Goal: Task Accomplishment & Management: Use online tool/utility

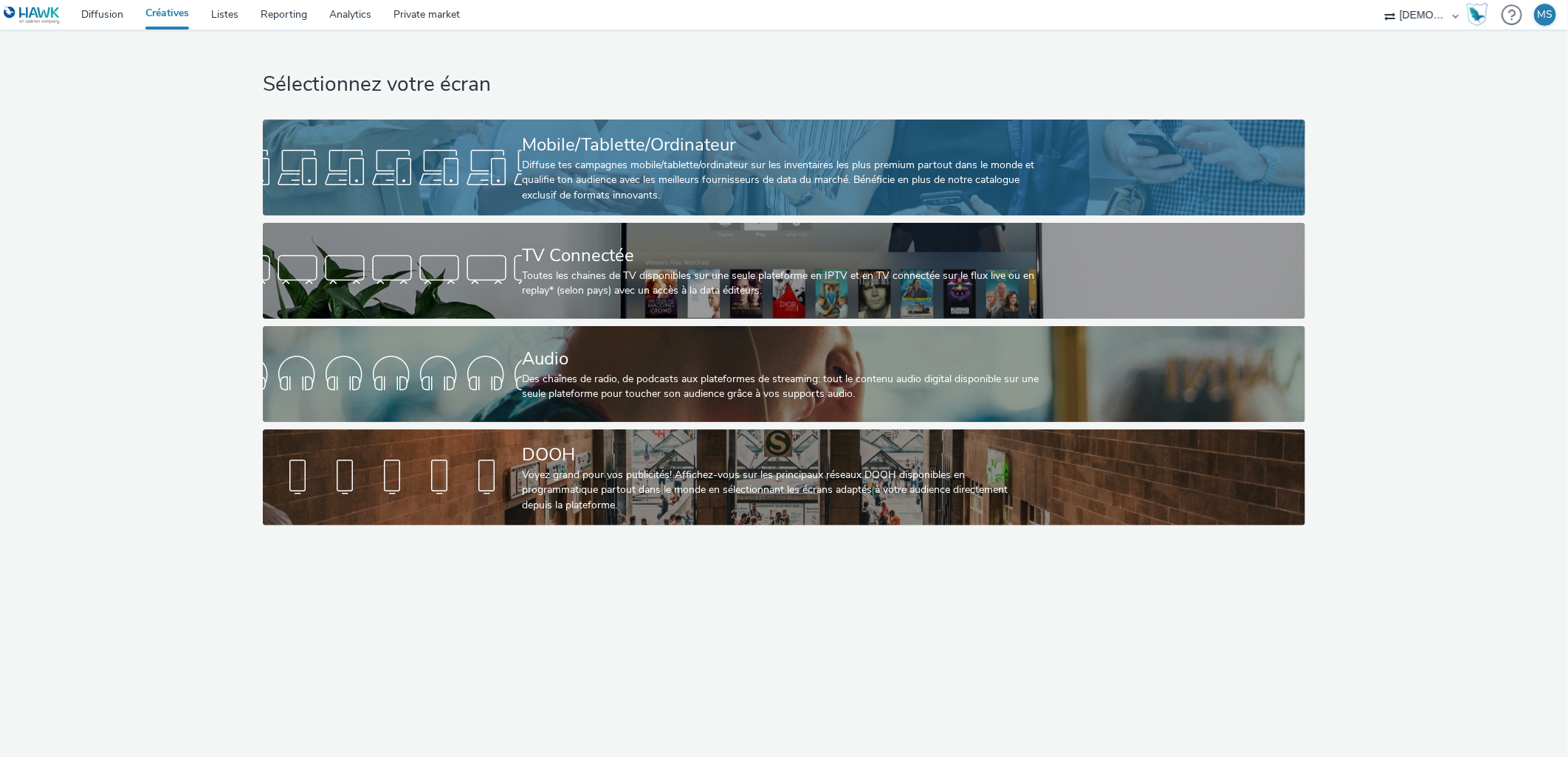
click at [515, 142] on link "Mobile/Tablette/Ordinateur Diffuse tes campagnes mobile/tablette/ordinateur sur…" at bounding box center [784, 167] width 1042 height 96
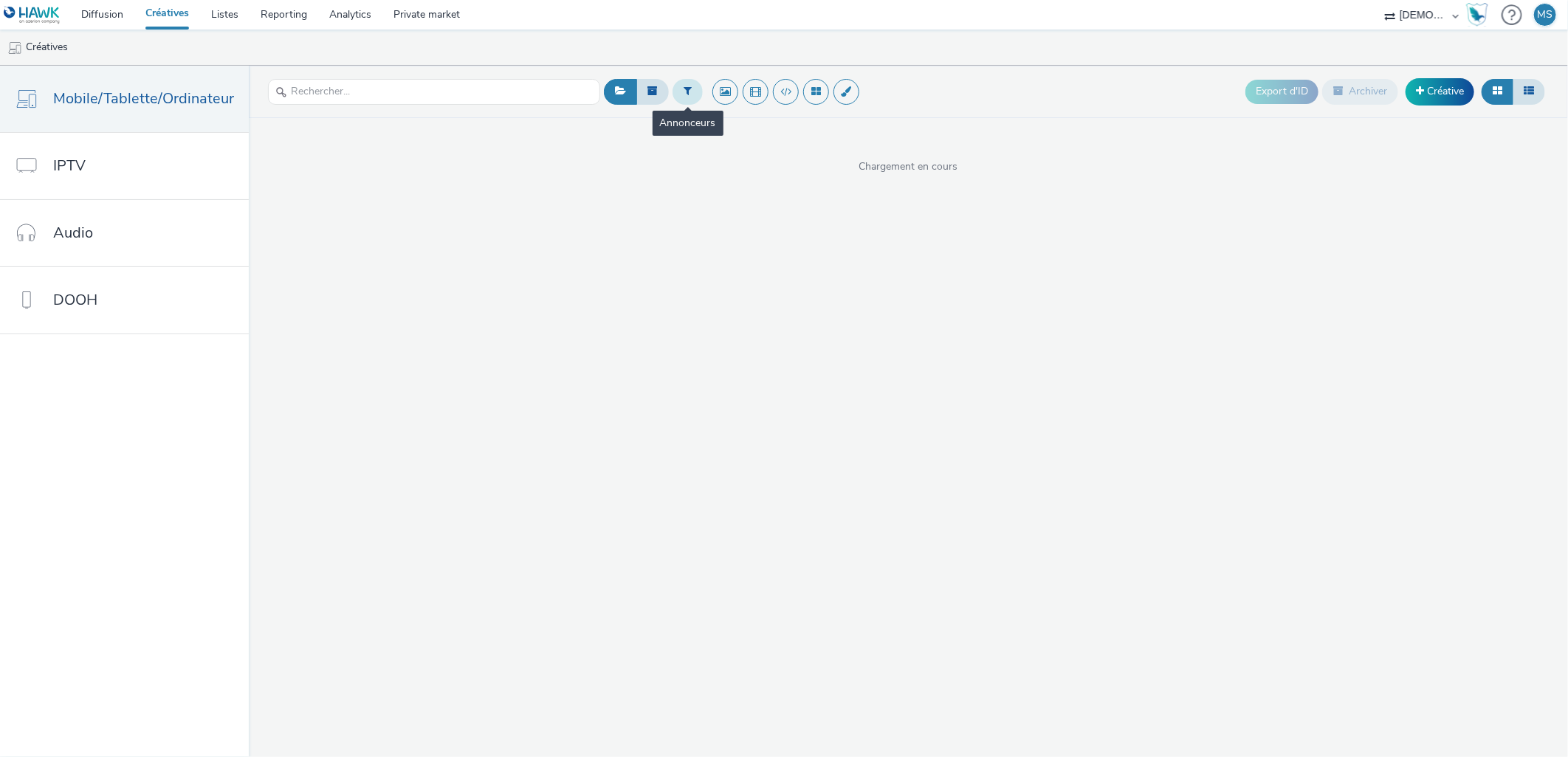
click at [680, 96] on button at bounding box center [688, 91] width 30 height 25
click at [773, 104] on div "Sélectionner un annonceur..." at bounding box center [776, 93] width 147 height 24
type input "[PERSON_NAME]"
click at [753, 137] on span "LINGORAMA VOSGITEX" at bounding box center [770, 144] width 117 height 14
click at [692, 94] on button at bounding box center [688, 91] width 30 height 25
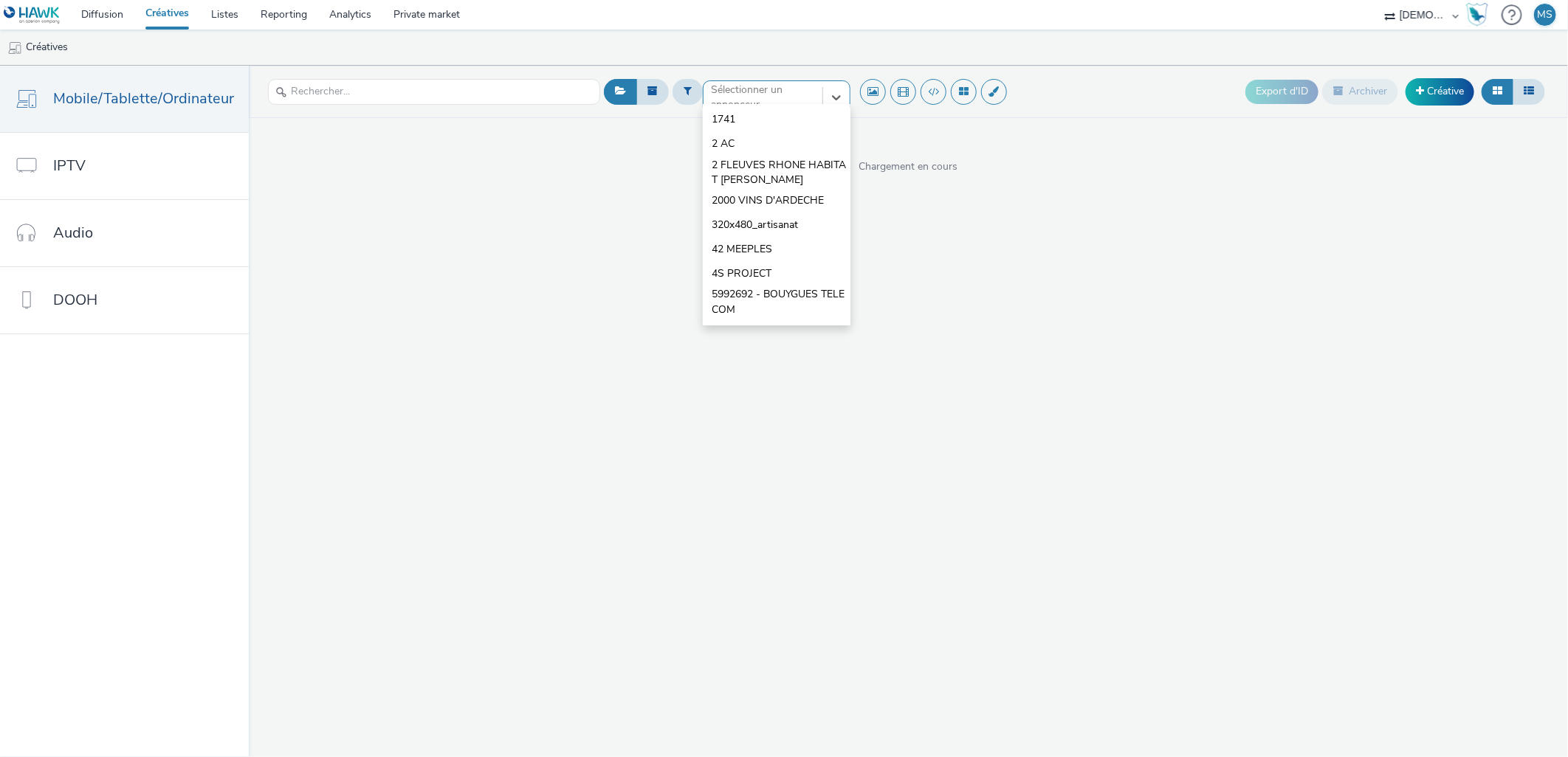
click at [729, 94] on div at bounding box center [763, 98] width 104 height 18
type input "lingora"
click at [748, 138] on span "LINGORAMA VOSGITEX" at bounding box center [770, 144] width 117 height 14
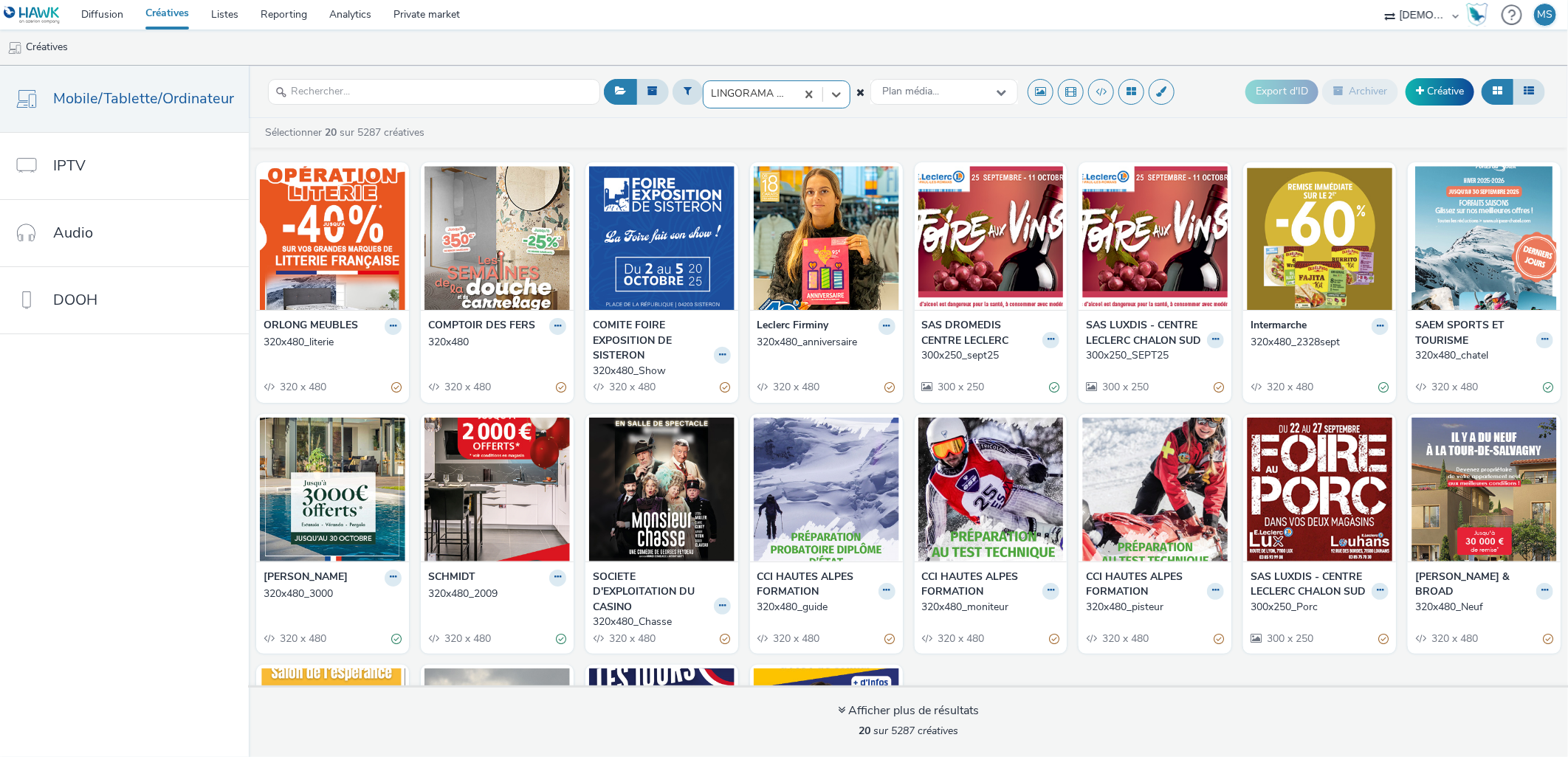
click at [924, 75] on div "option LINGORAMA VOSGITEX, selected. Select is focused ,type to refine list, pr…" at bounding box center [845, 91] width 346 height 36
click at [920, 86] on span "Plan média..." at bounding box center [910, 92] width 57 height 13
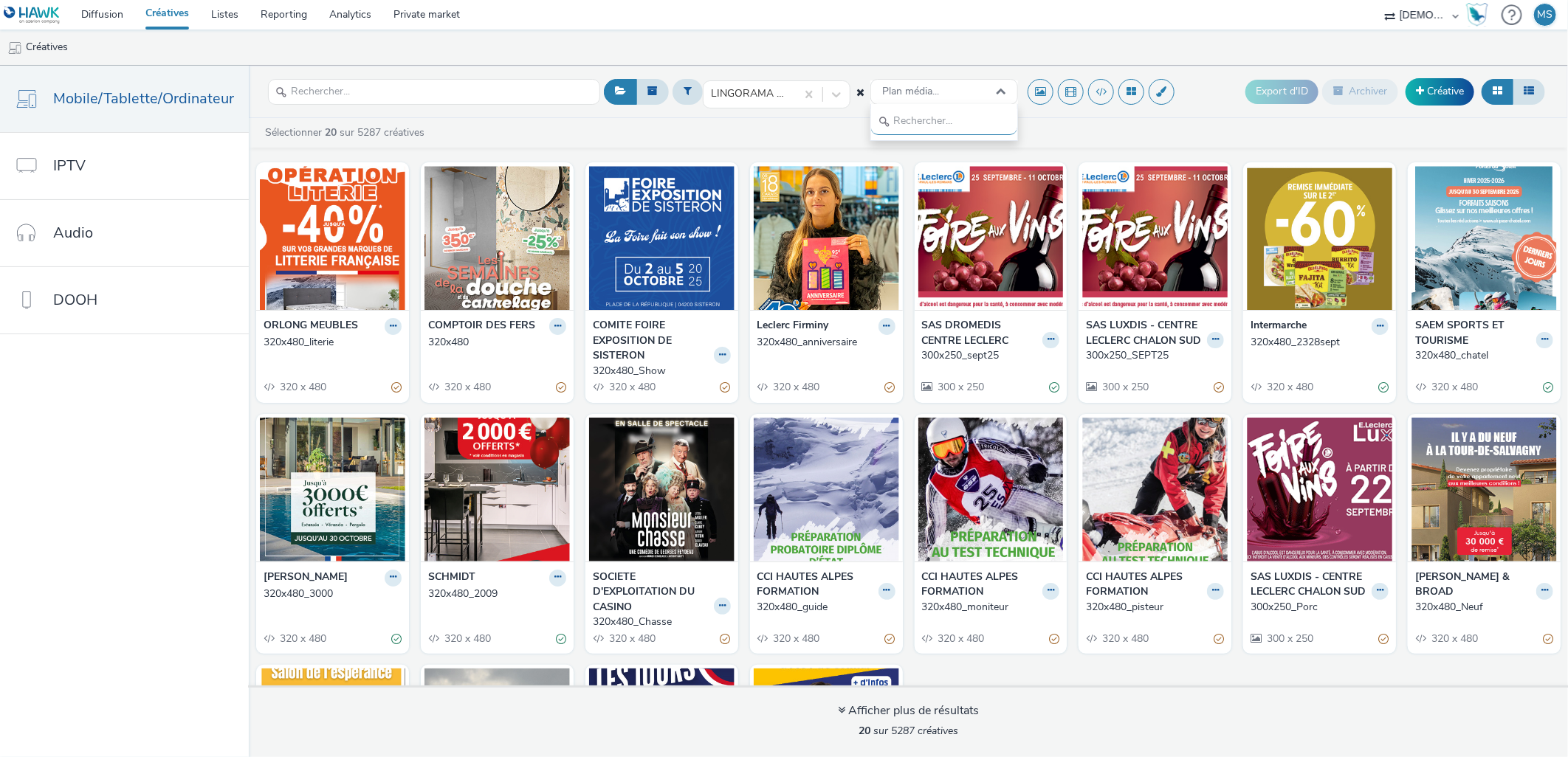
click at [1018, 90] on div at bounding box center [1101, 91] width 166 height 36
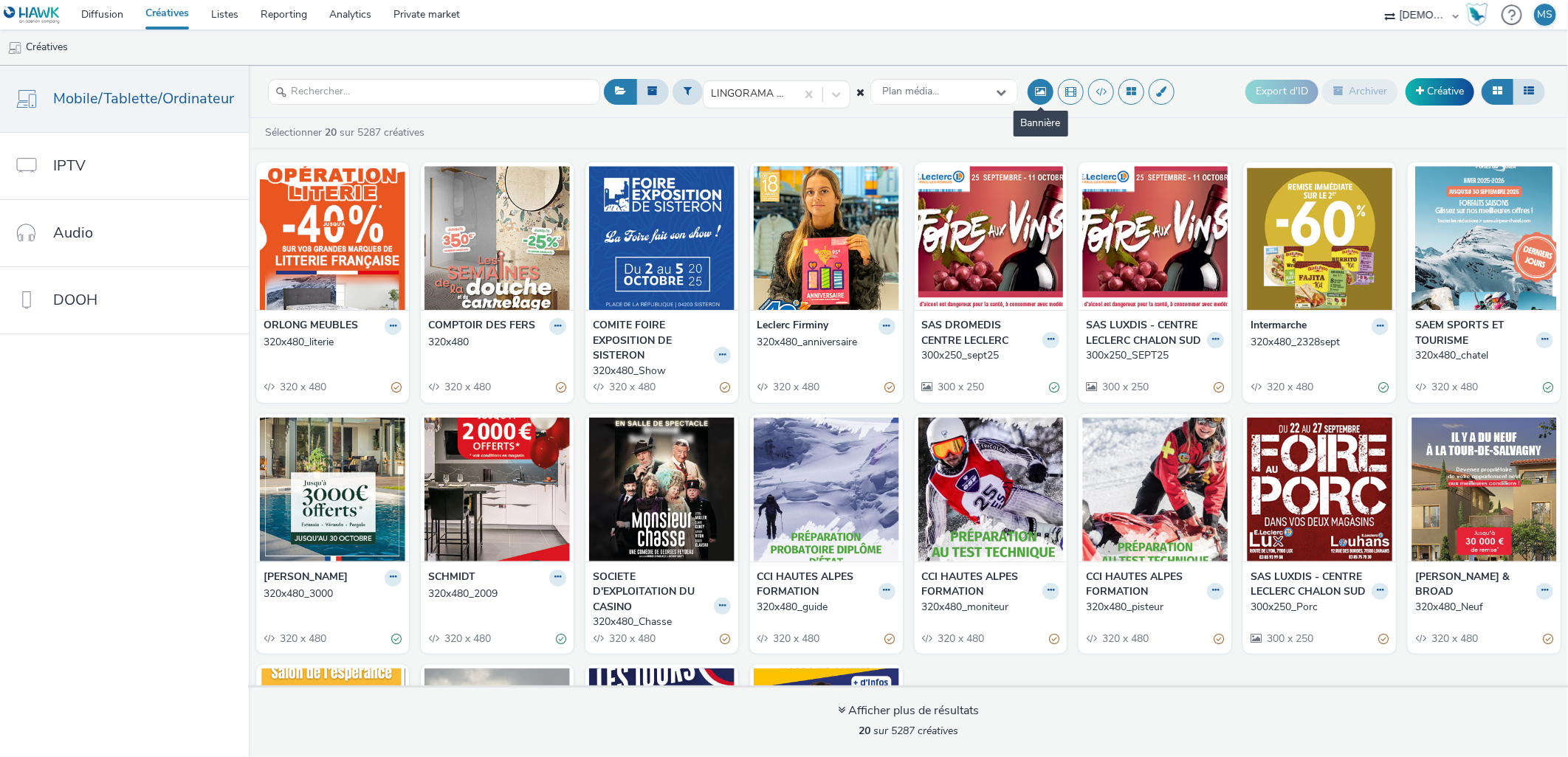
click at [1033, 90] on button at bounding box center [1041, 92] width 26 height 26
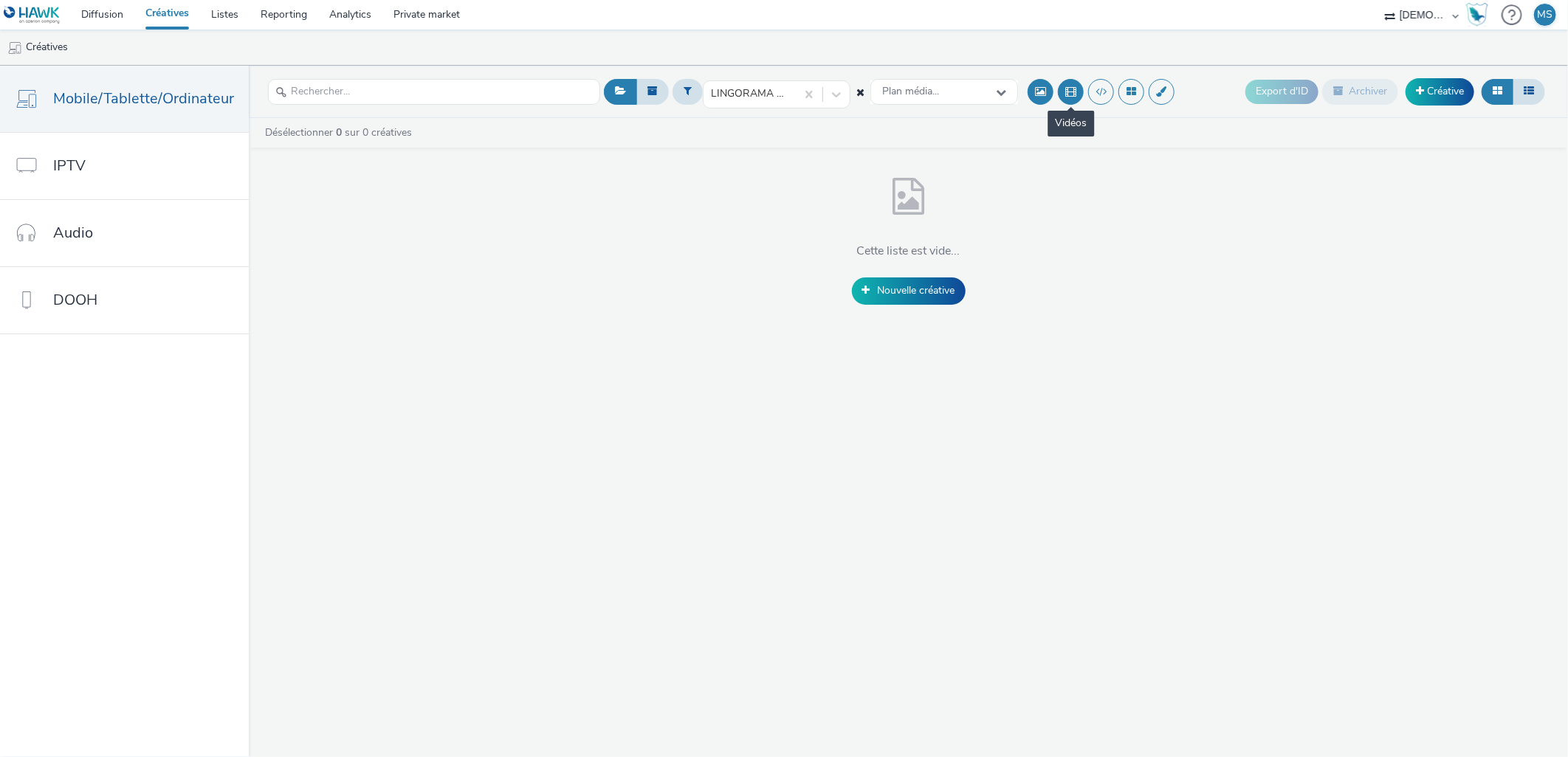
click at [1060, 88] on button at bounding box center [1071, 92] width 26 height 26
click at [1090, 88] on button at bounding box center [1101, 92] width 26 height 26
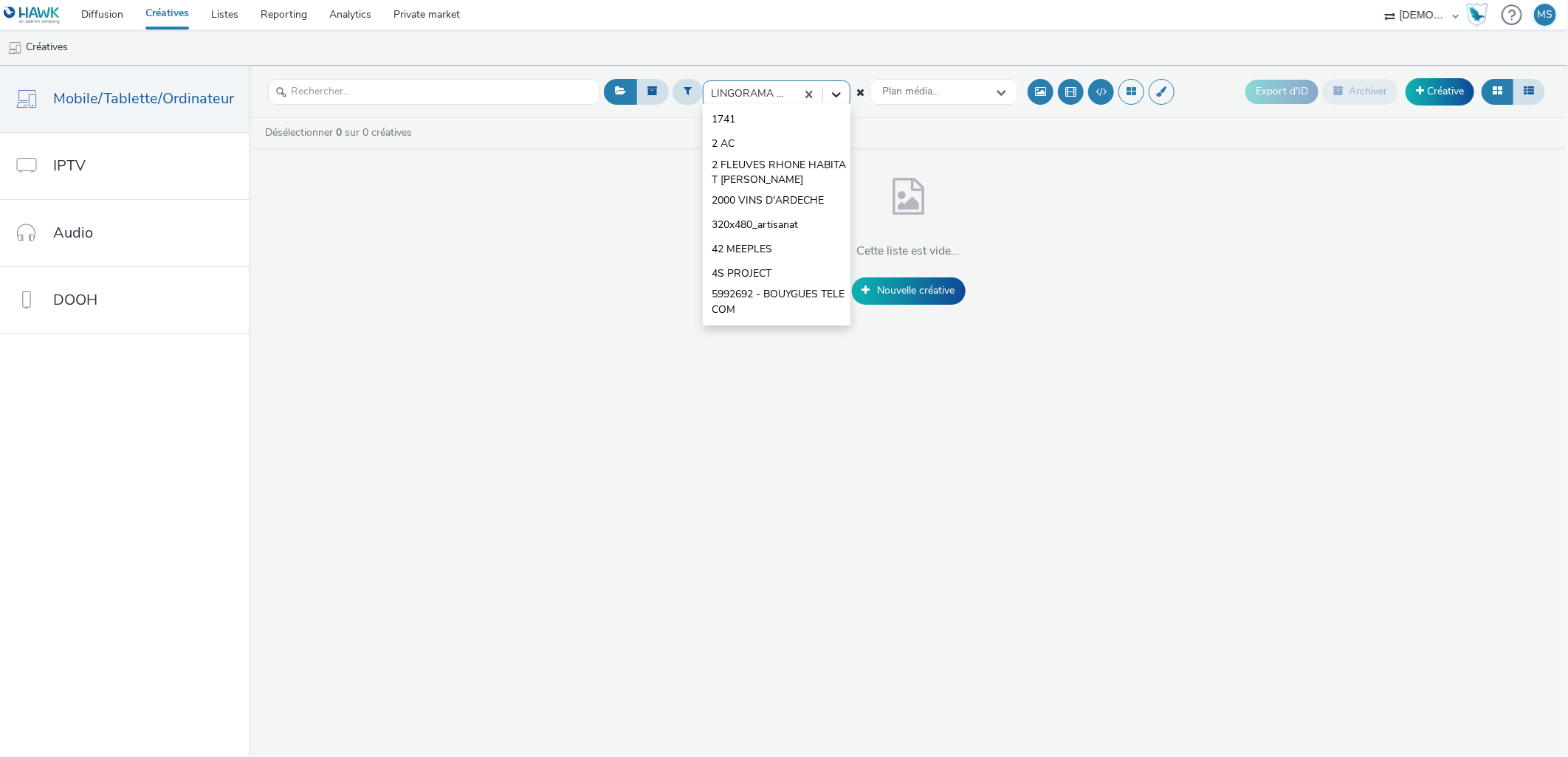
click at [833, 89] on icon at bounding box center [836, 94] width 14 height 14
click at [289, 97] on input "text" at bounding box center [434, 92] width 332 height 26
click at [76, 101] on span "Mobile/Tablette/Ordinateur" at bounding box center [143, 98] width 181 height 22
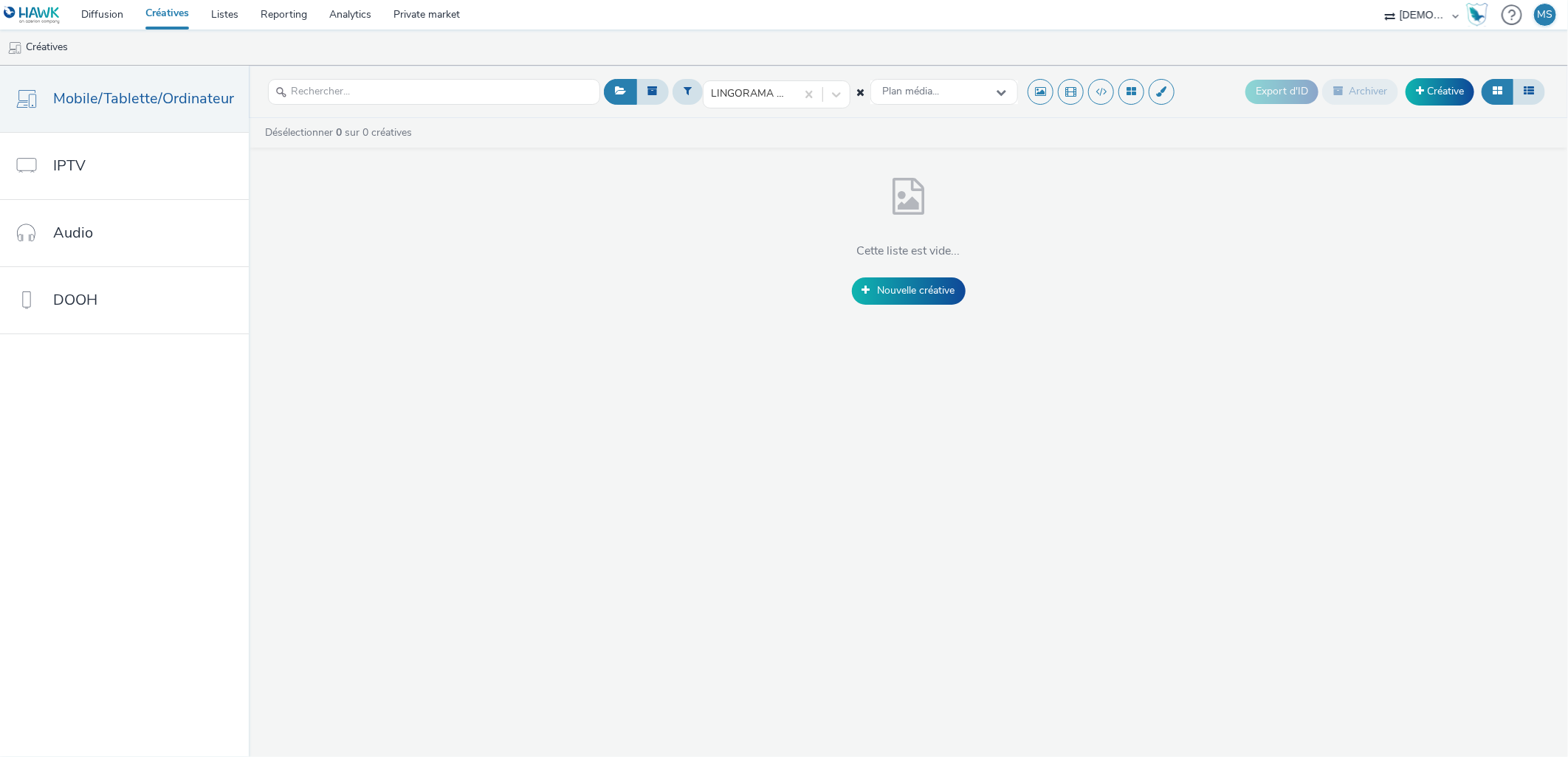
click at [1434, 76] on div "Export d'ID Archiver Créative" at bounding box center [1397, 91] width 303 height 36
click at [1430, 81] on link "Créative" at bounding box center [1440, 91] width 69 height 26
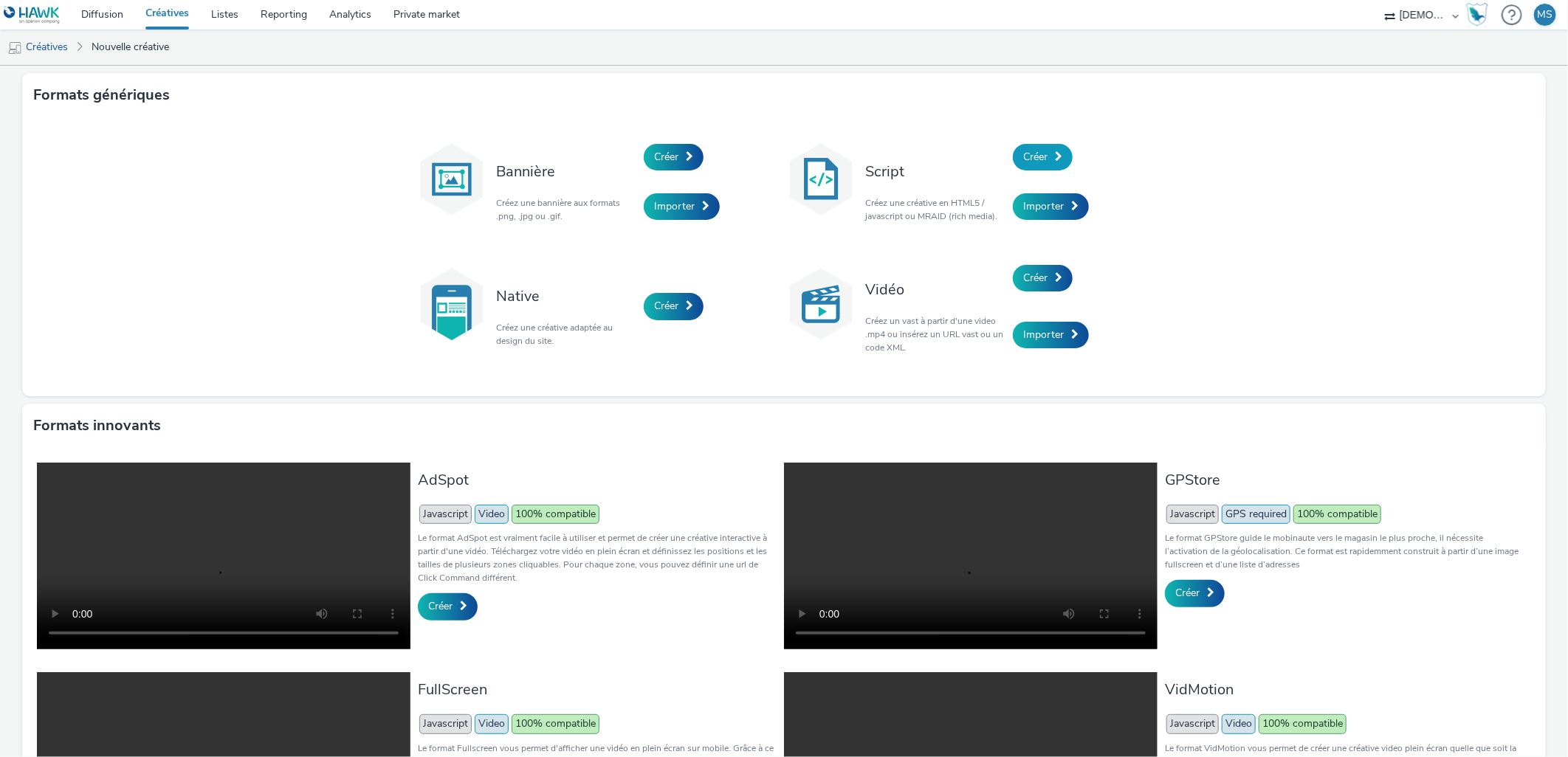
click at [1013, 154] on link "Créer" at bounding box center [1043, 157] width 60 height 26
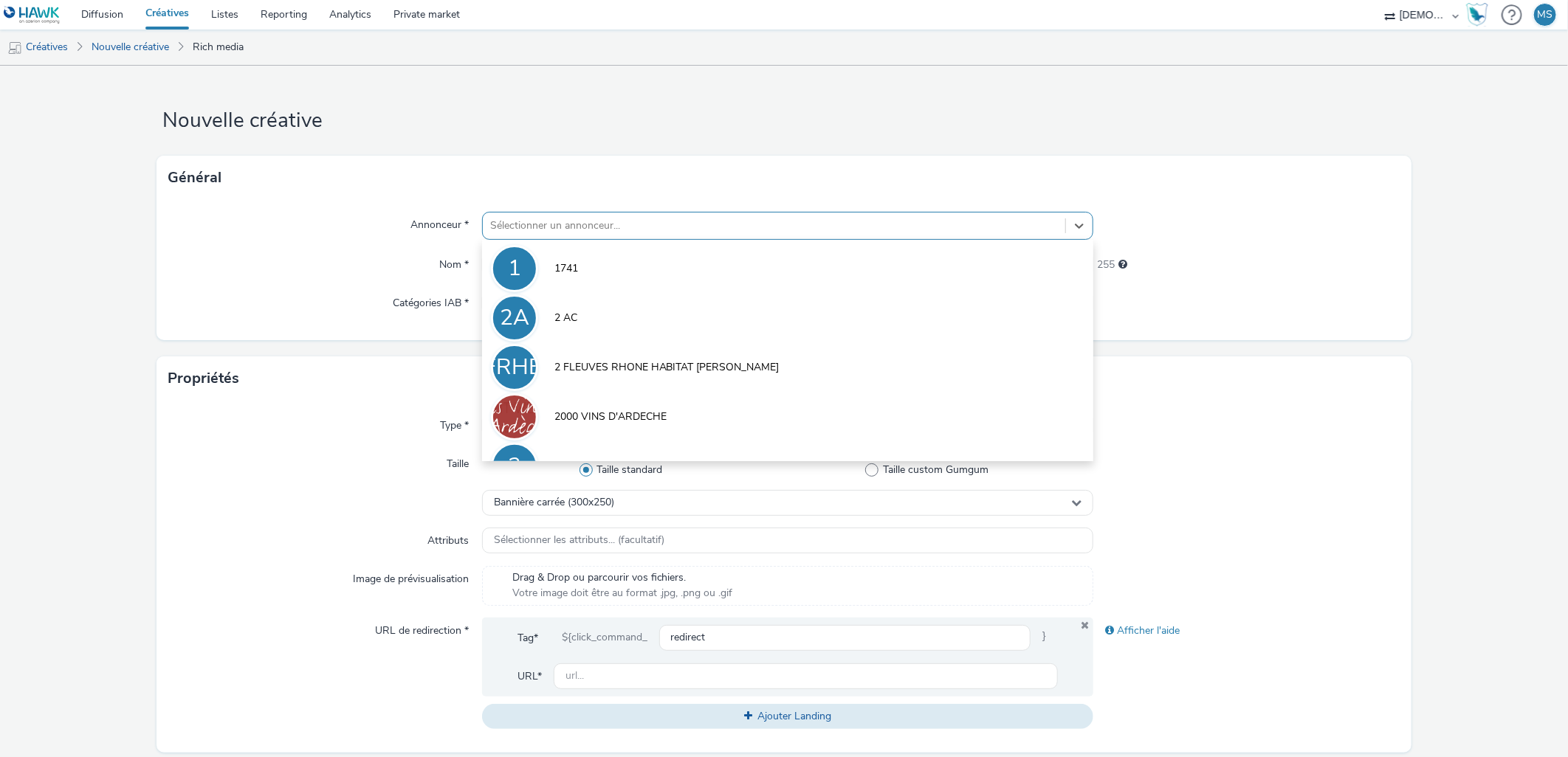
click at [640, 223] on div at bounding box center [775, 226] width 568 height 18
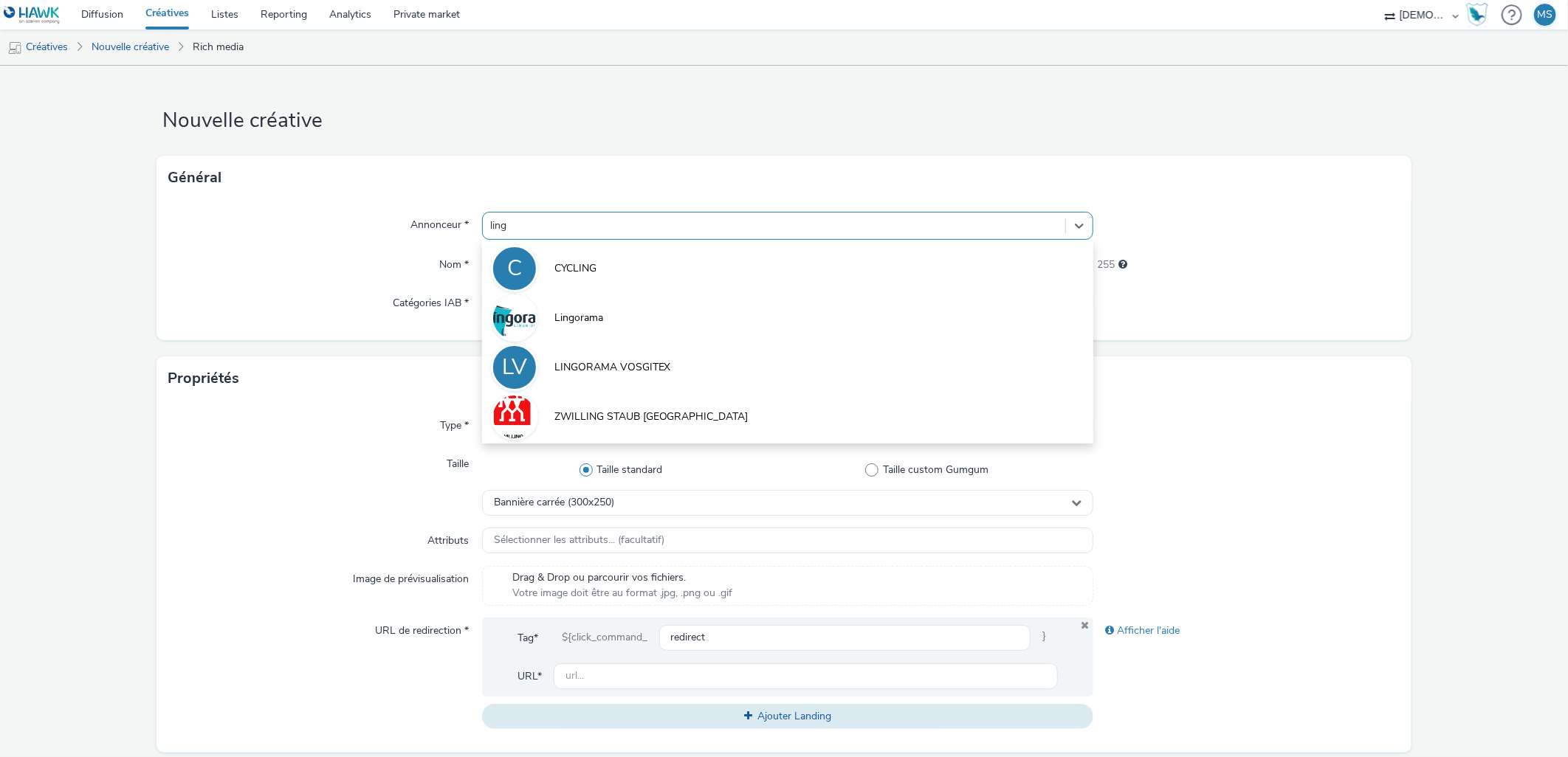
type input "lingo"
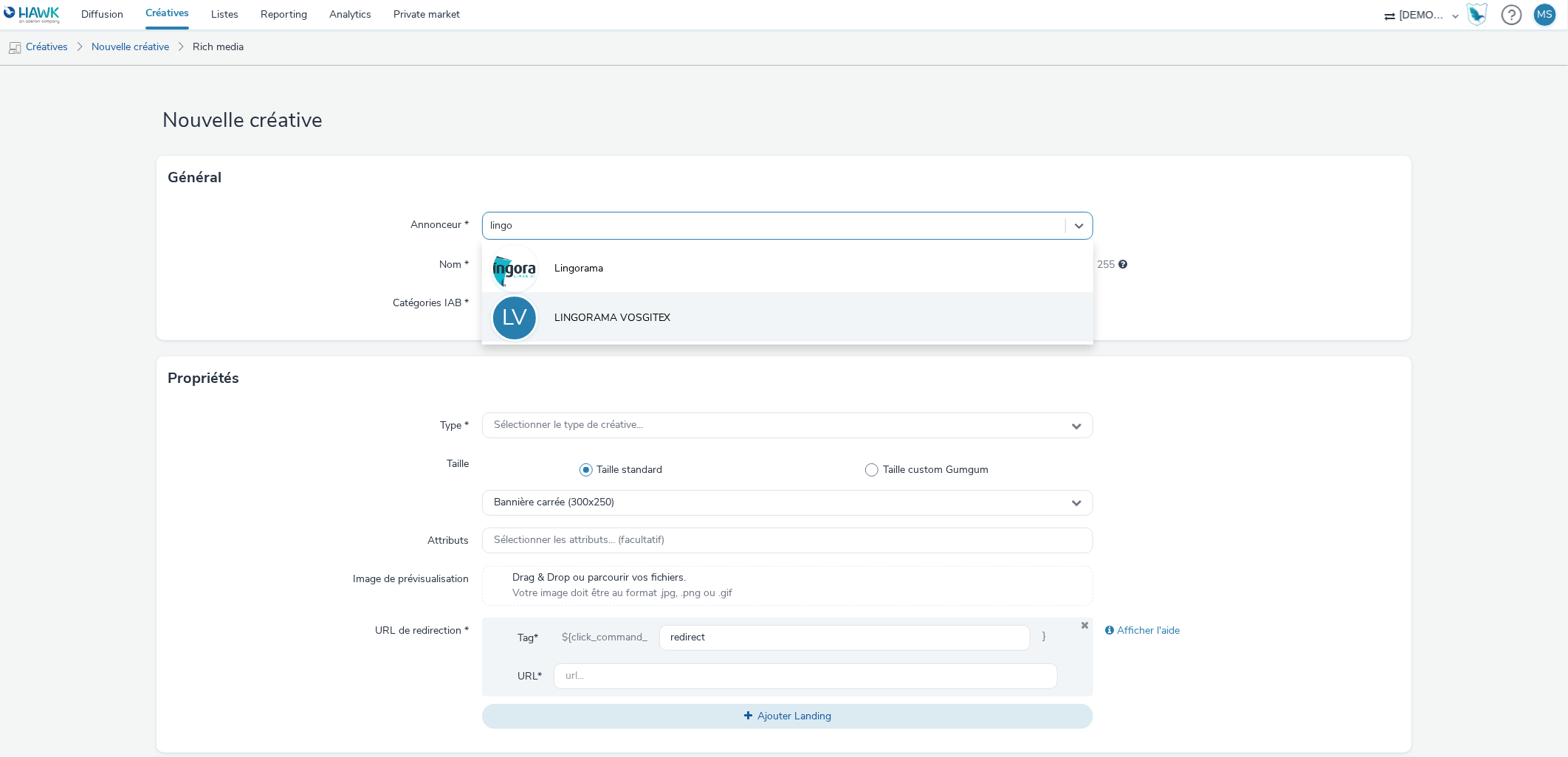
click at [645, 332] on li "LV LINGORAMA VOSGITEX" at bounding box center [788, 317] width 612 height 50
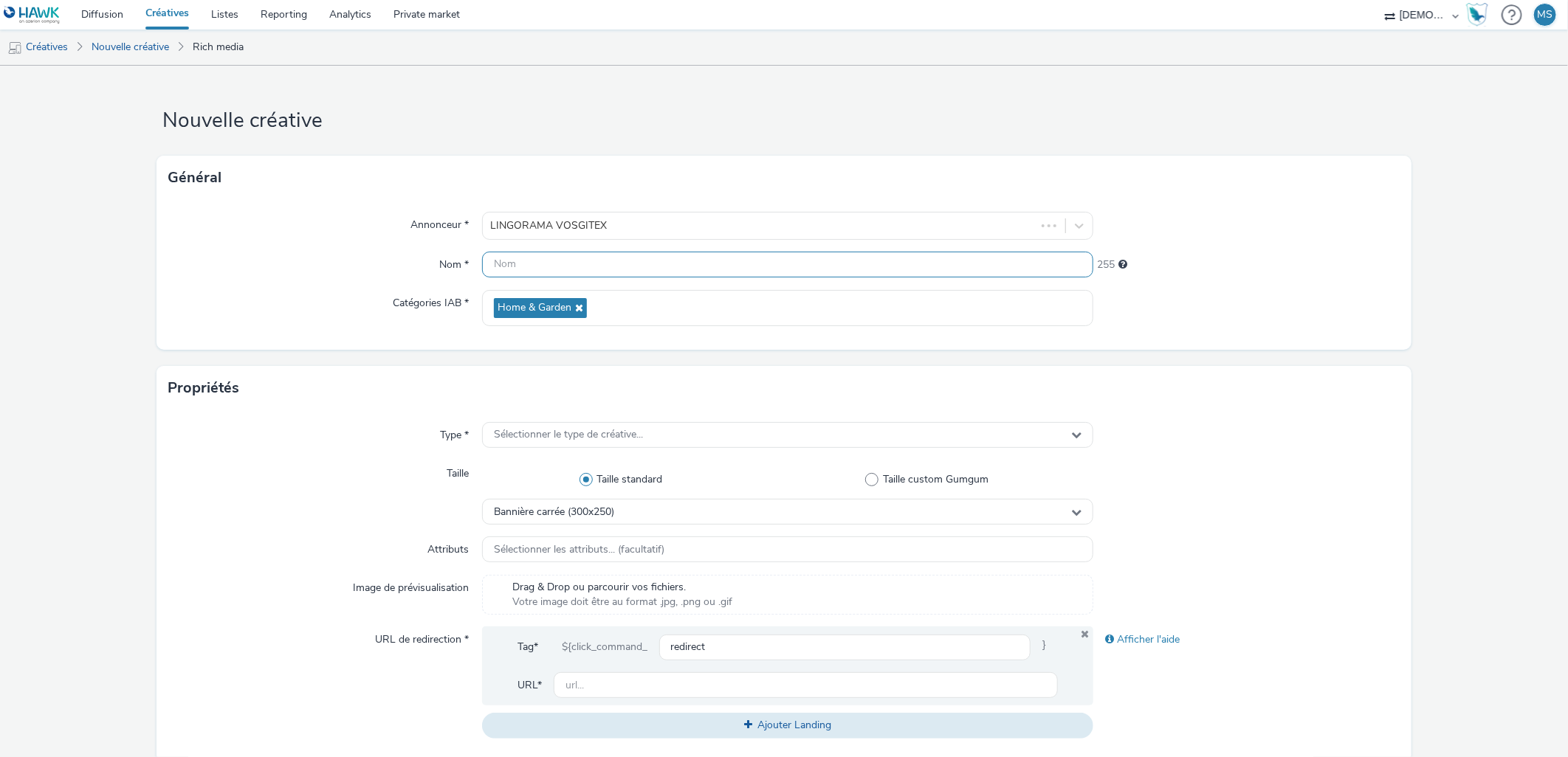
click at [551, 267] on input "text" at bounding box center [788, 265] width 612 height 26
type input "320x480_50ans"
click at [583, 455] on div "Type * Sélectionner le type de créative... Taille Taille standard Taille custom…" at bounding box center [784, 587] width 1254 height 352
click at [584, 443] on div "Sélectionner le type de créative..." at bounding box center [788, 435] width 612 height 26
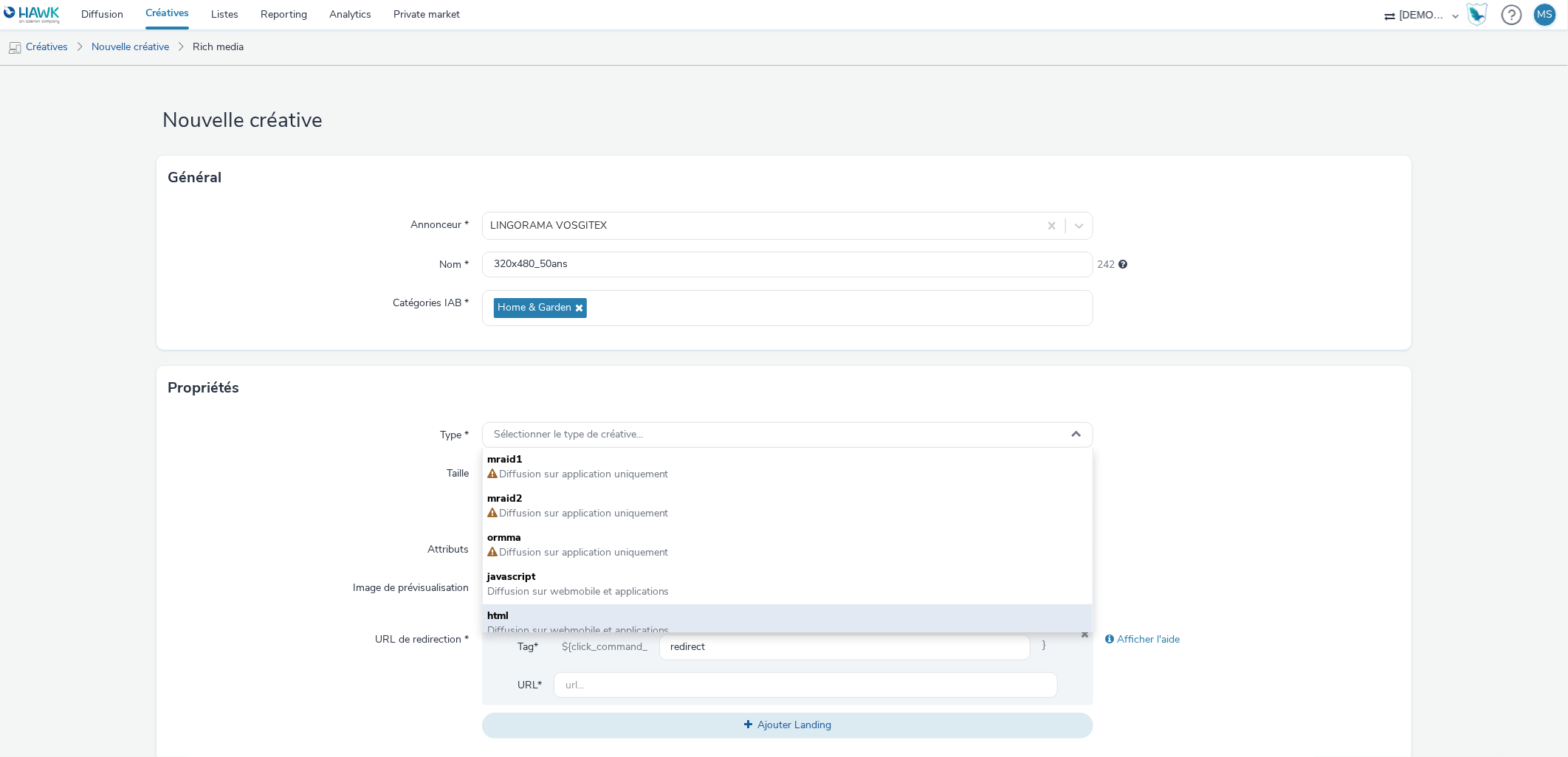
click at [514, 617] on span "html" at bounding box center [788, 616] width 602 height 14
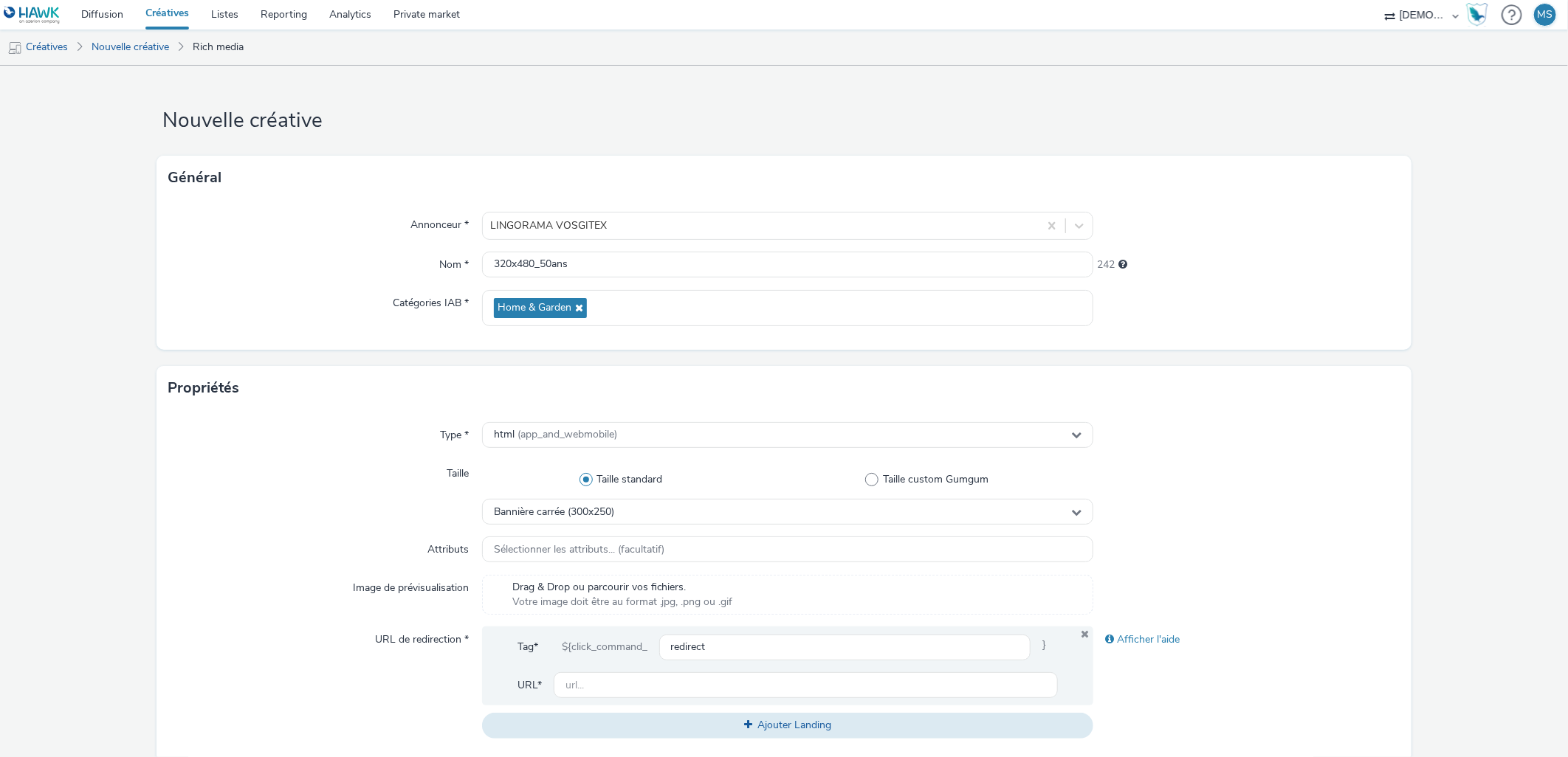
scroll to position [82, 0]
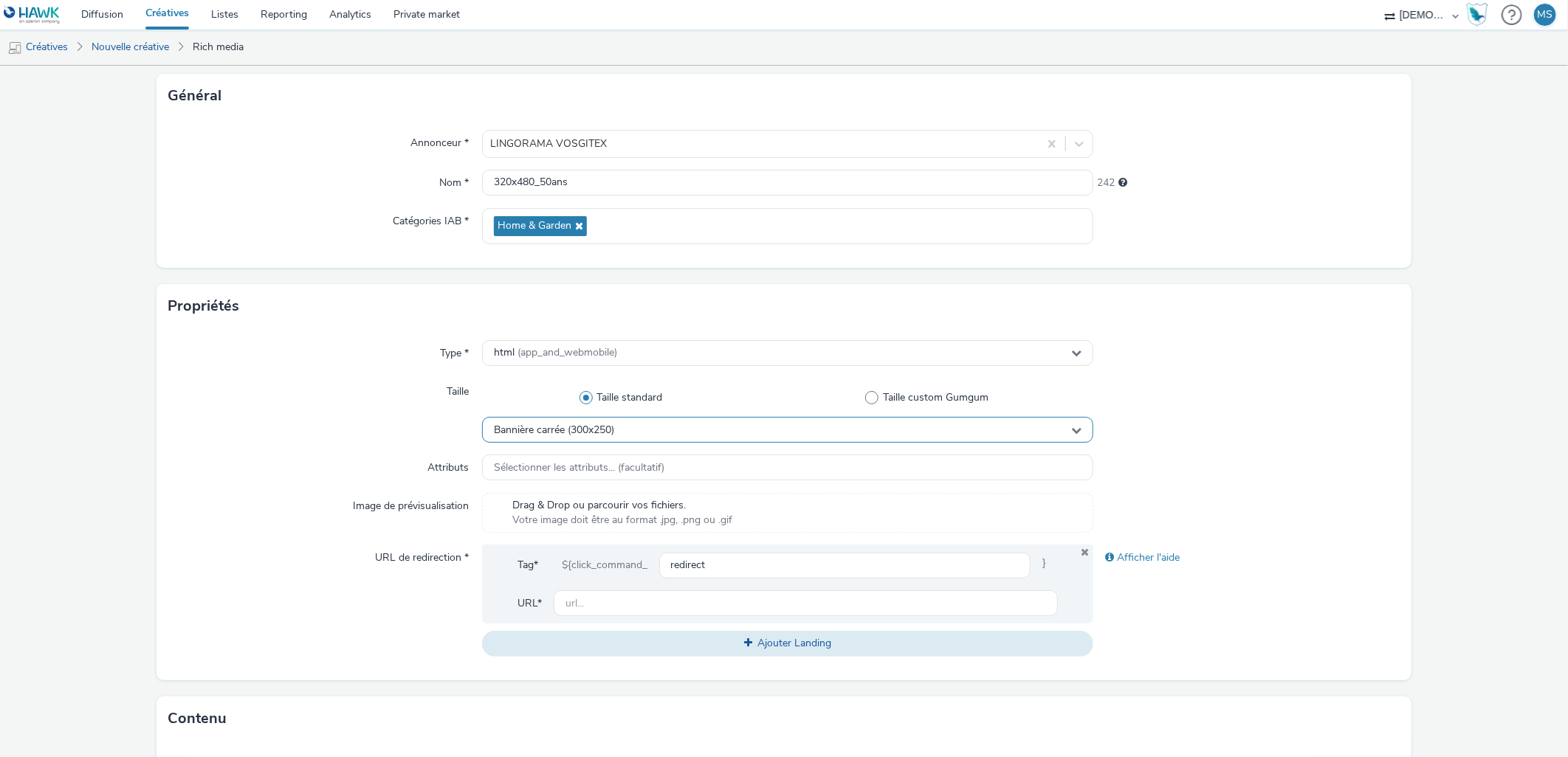
click at [568, 424] on span "Bannière carrée (300x250)" at bounding box center [554, 431] width 120 height 13
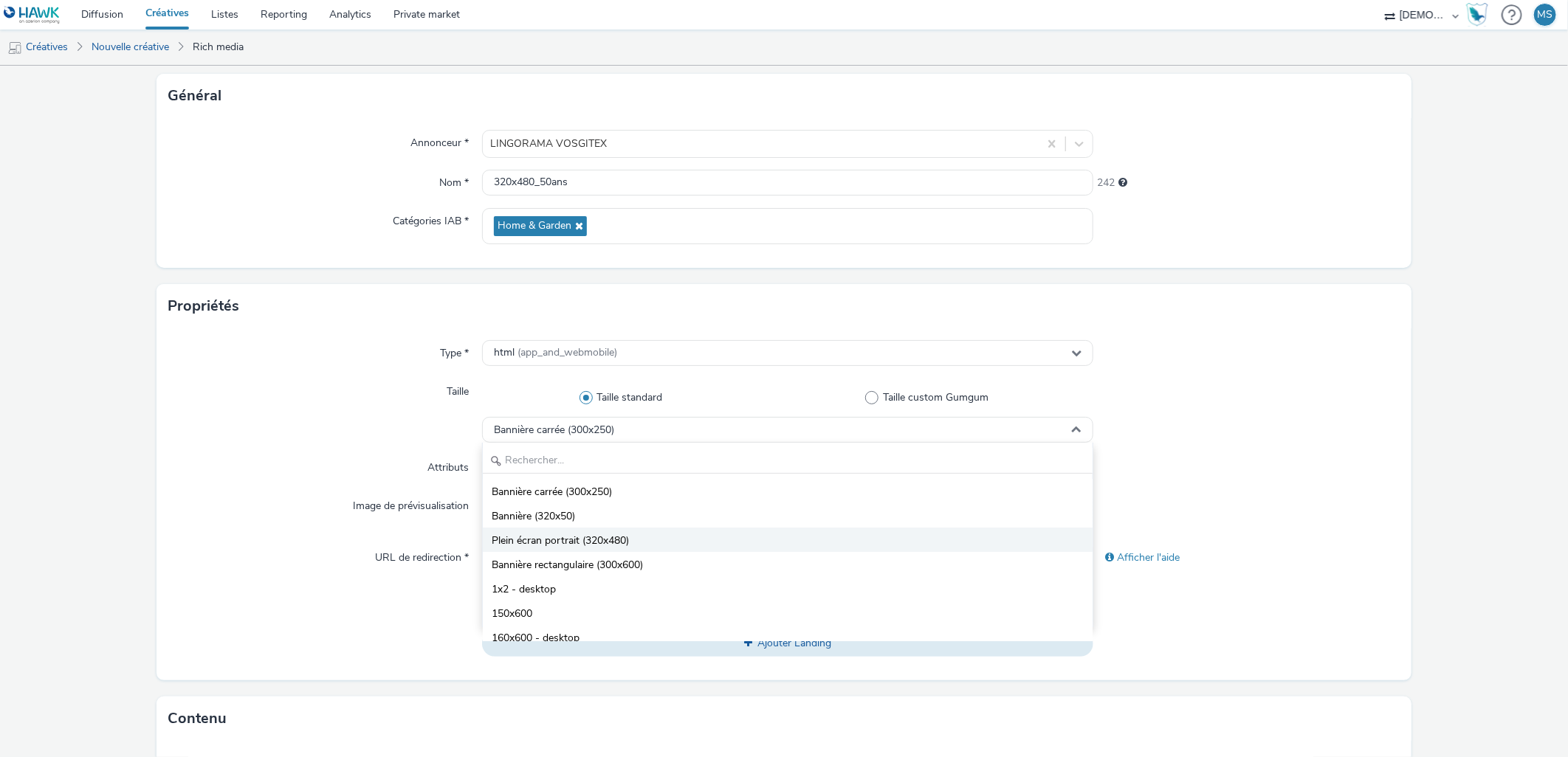
click at [549, 547] on span "Plein écran portrait (320x480)" at bounding box center [560, 541] width 138 height 14
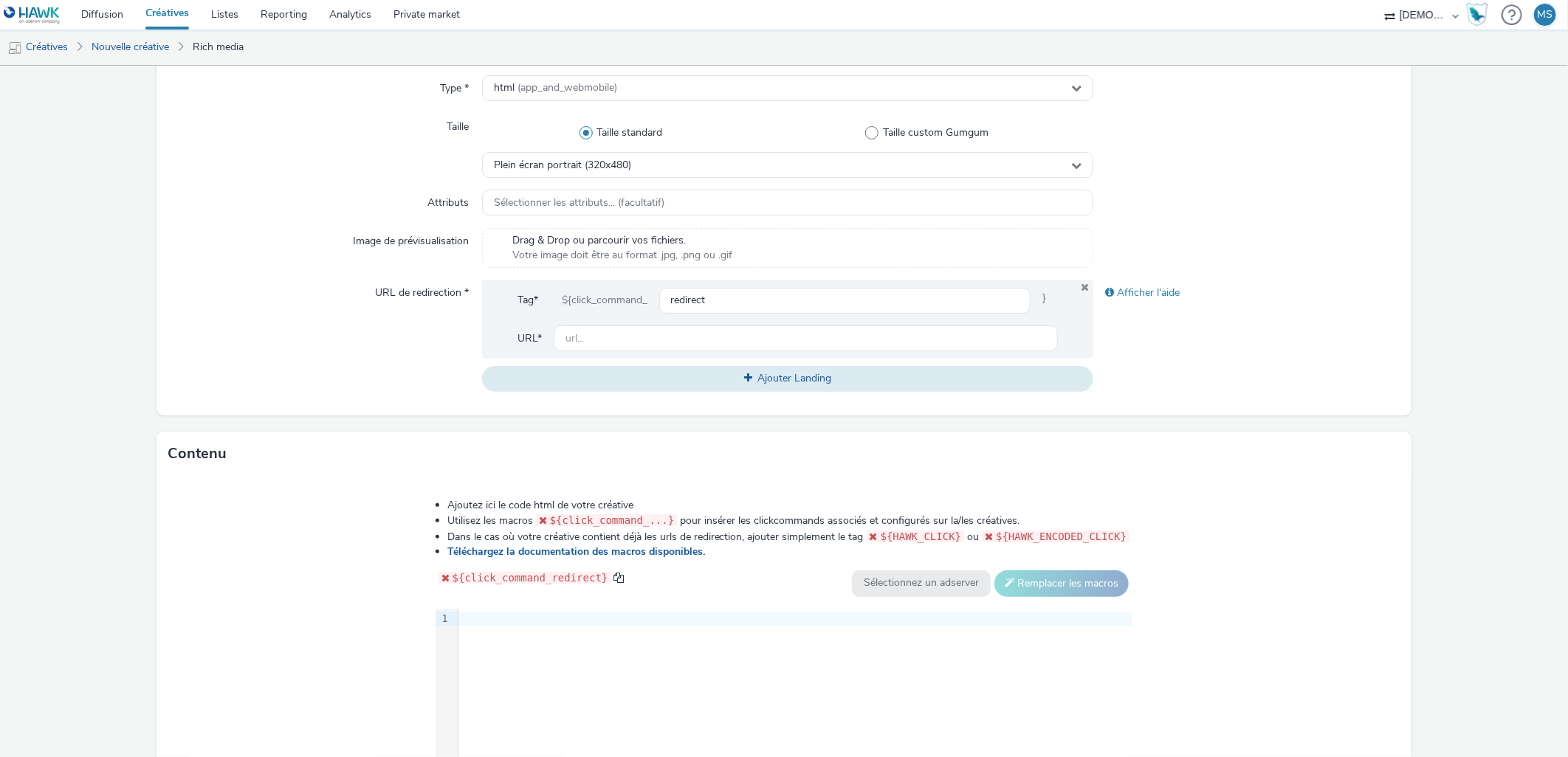
scroll to position [410, 0]
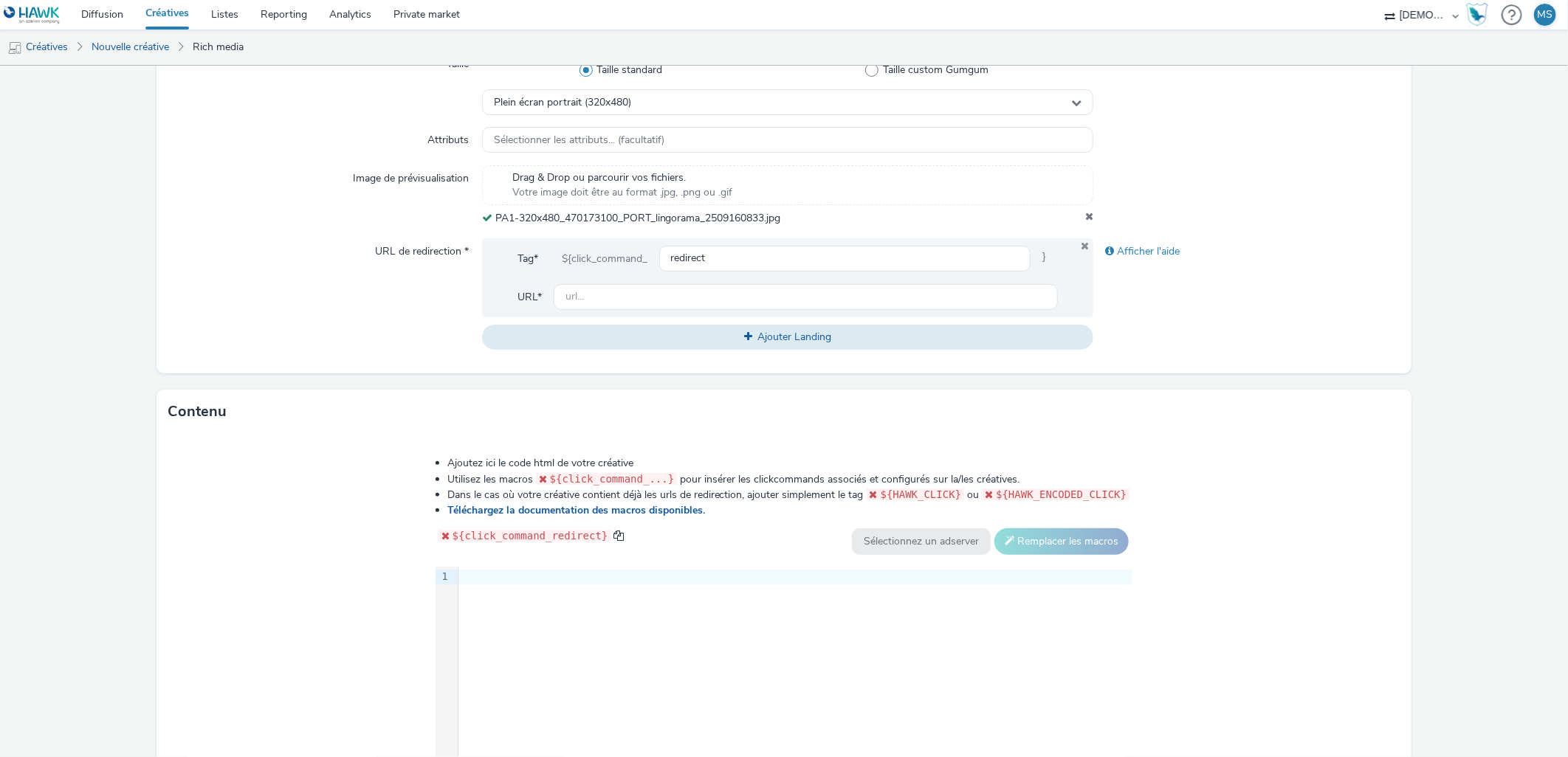
click at [692, 279] on div "Tag* ${click_command_ redirect }" at bounding box center [788, 265] width 541 height 38
click at [688, 289] on input "text" at bounding box center [806, 297] width 505 height 26
paste input "https://www.content3-ebra.fr/2312-lingorama?utm_source=ERV&utm_campaign=4701730…"
type input "https://www.content3-ebra.fr/2312-lingorama?utm_source=ERV&utm_campaign=4701730…"
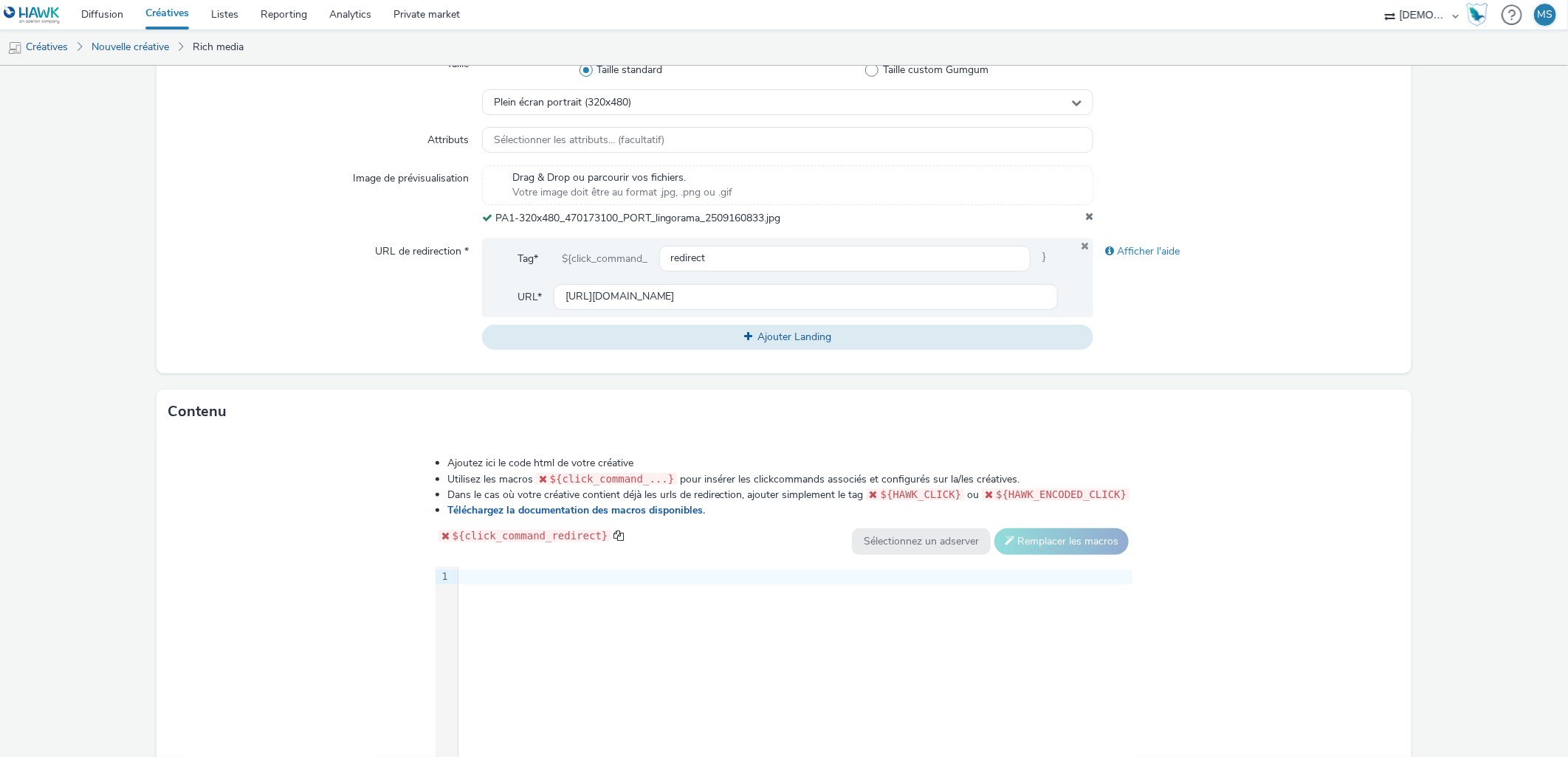
scroll to position [0, 0]
click at [668, 596] on div "9 1 ›" at bounding box center [784, 677] width 698 height 222
drag, startPoint x: 668, startPoint y: 596, endPoint x: 562, endPoint y: 643, distance: 116.0
click at [562, 643] on div "9 1 ›" at bounding box center [784, 677] width 698 height 222
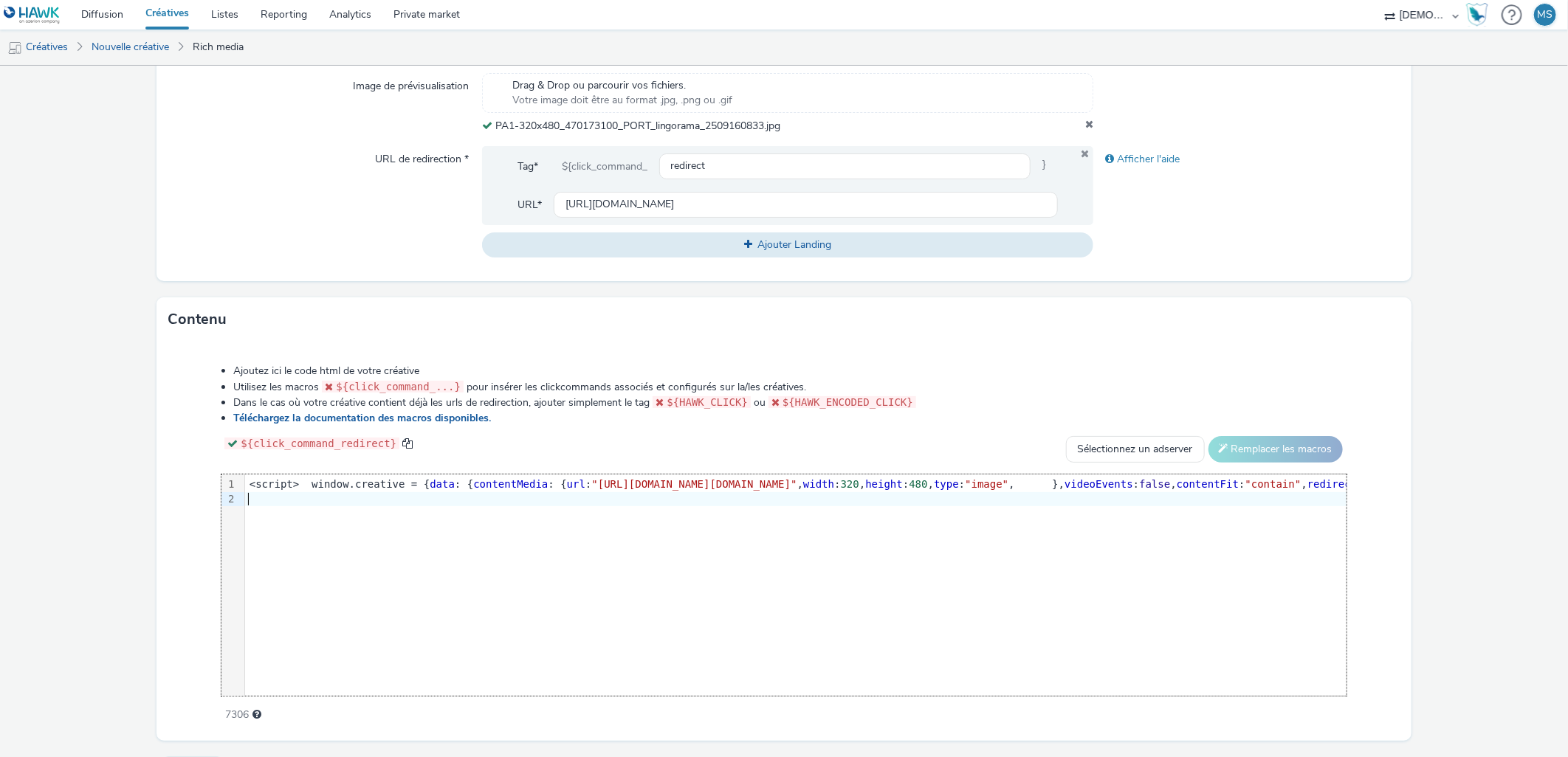
scroll to position [536, 0]
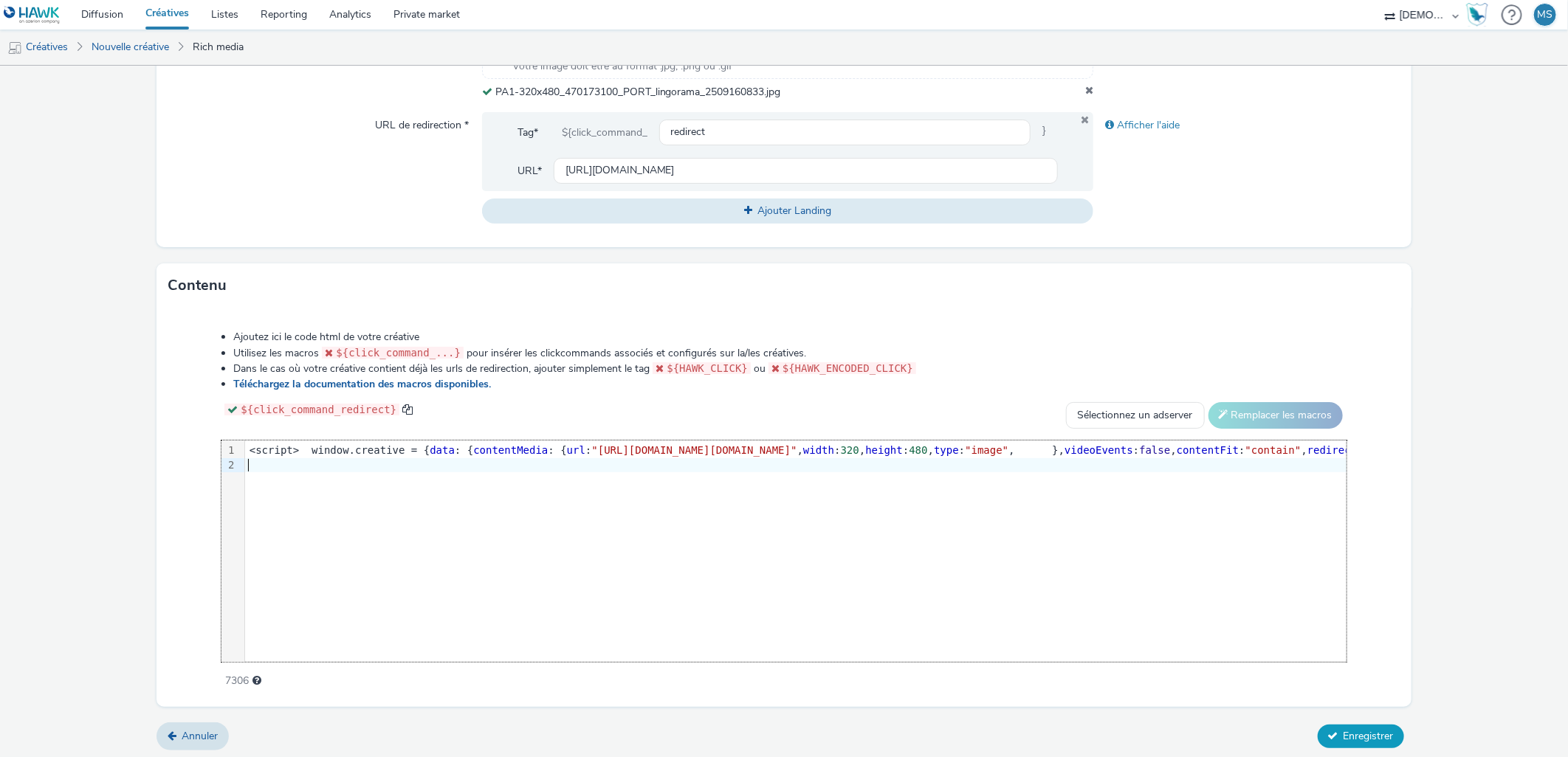
click at [1381, 732] on span "Enregistrer" at bounding box center [1369, 736] width 50 height 14
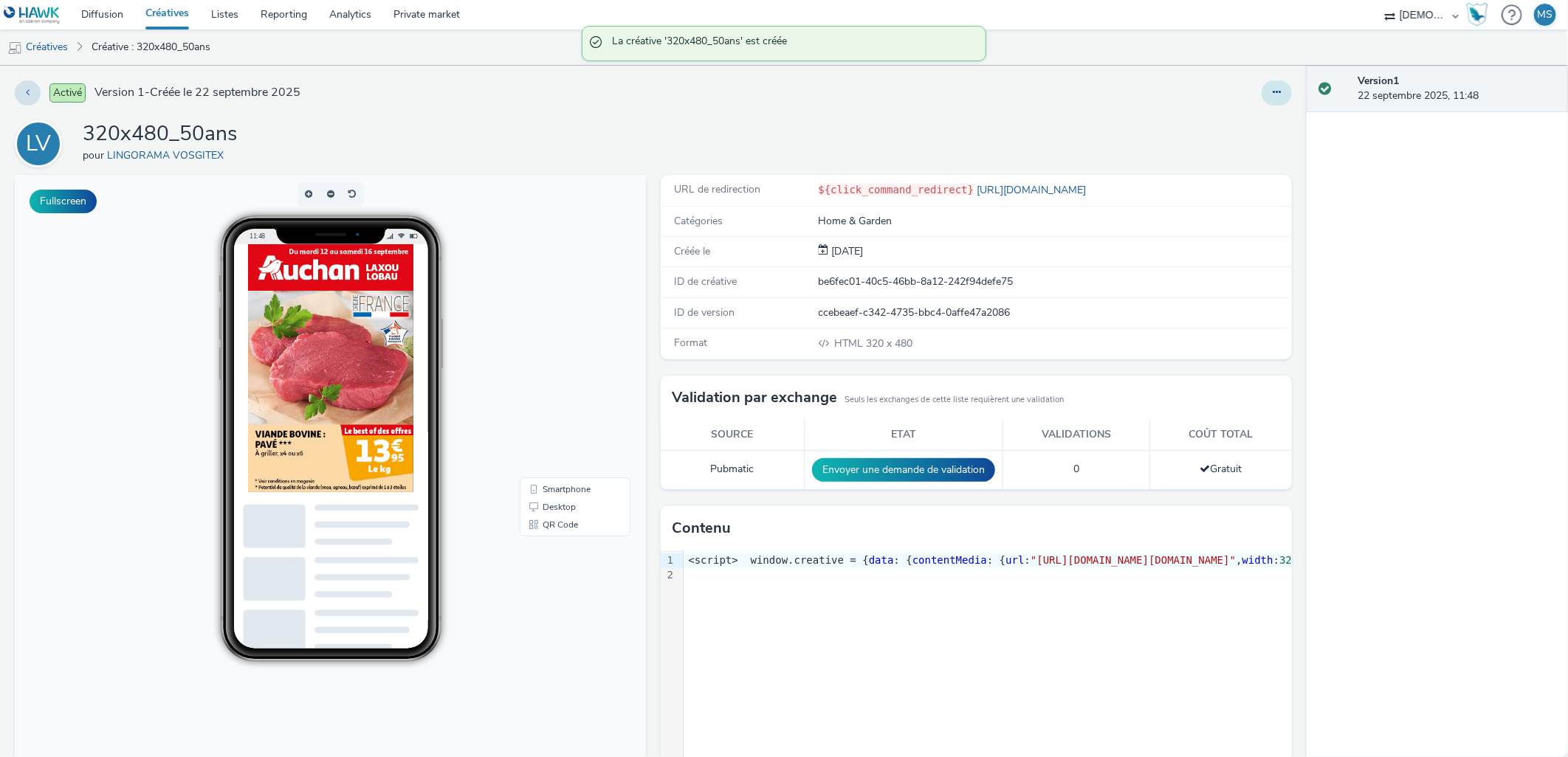
click at [1265, 83] on button at bounding box center [1277, 93] width 30 height 25
click at [1246, 110] on link "Modifier" at bounding box center [1237, 122] width 110 height 30
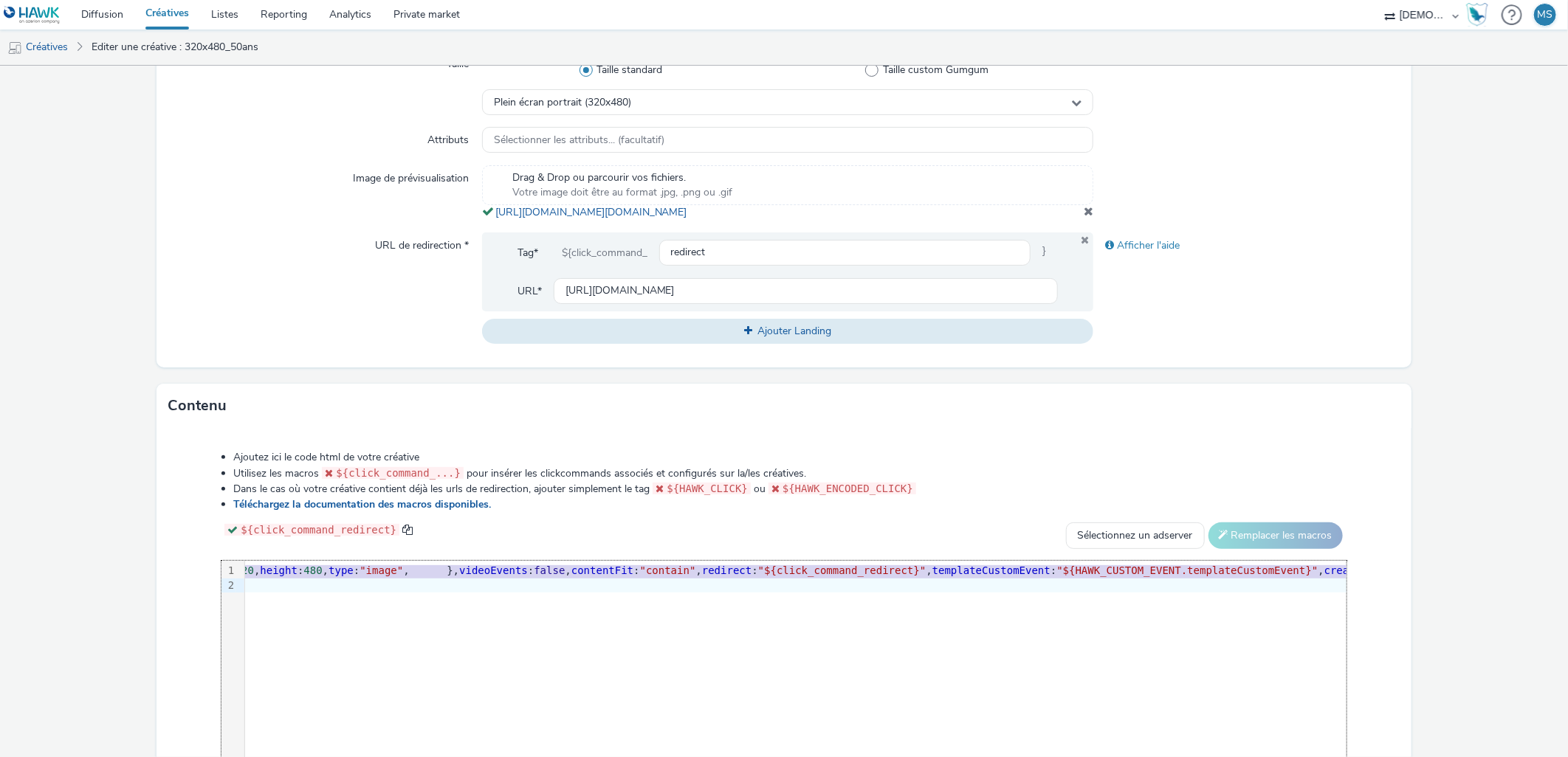
scroll to position [0, 810]
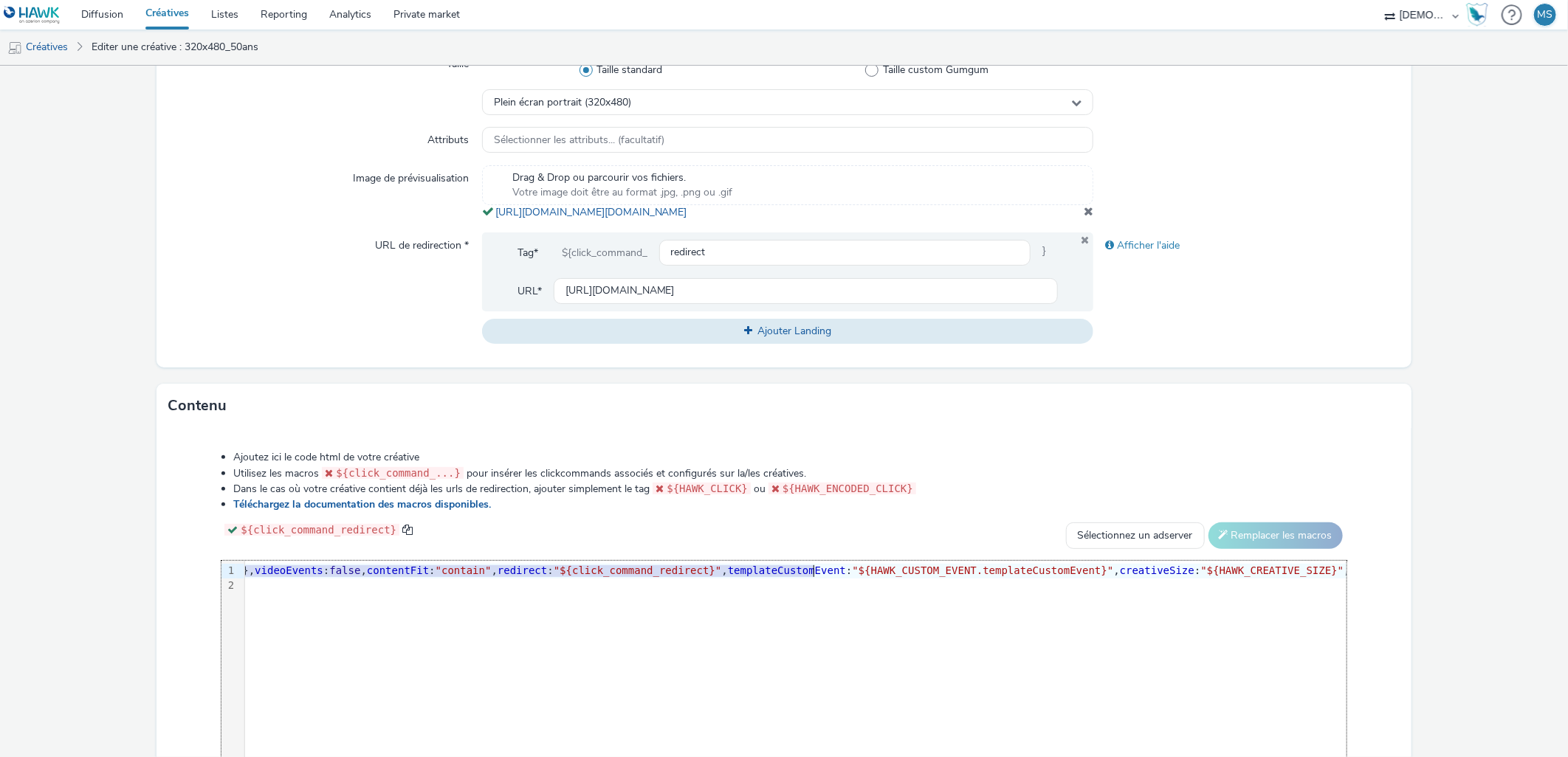
drag, startPoint x: 719, startPoint y: 579, endPoint x: 813, endPoint y: 584, distance: 94.1
click at [1482, 421] on form "Editer une créative Général Annonceur * LINGORAMA VOSGITEX Nom * 320x480_50ans …" at bounding box center [784, 269] width 1568 height 1226
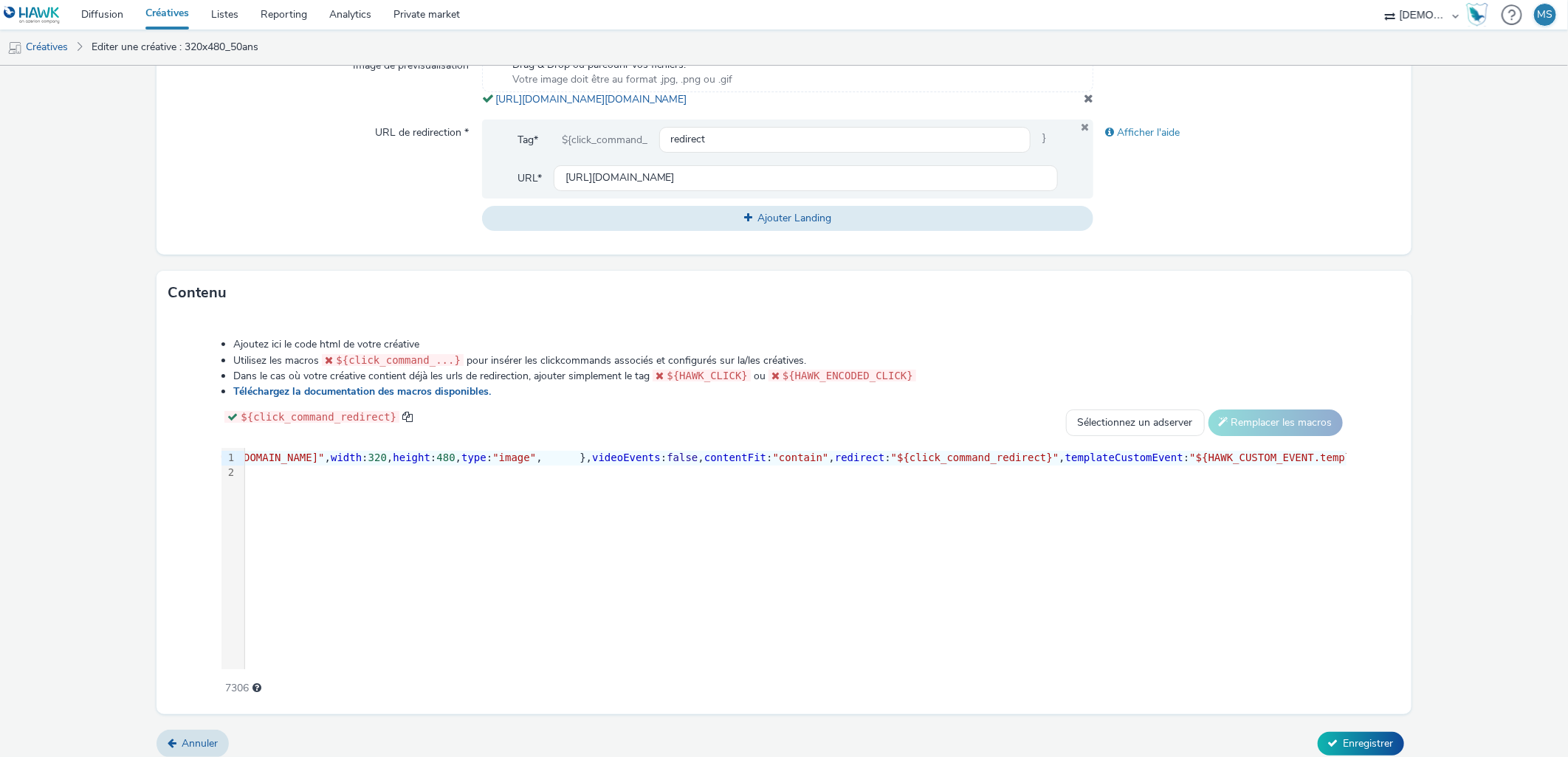
scroll to position [545, 0]
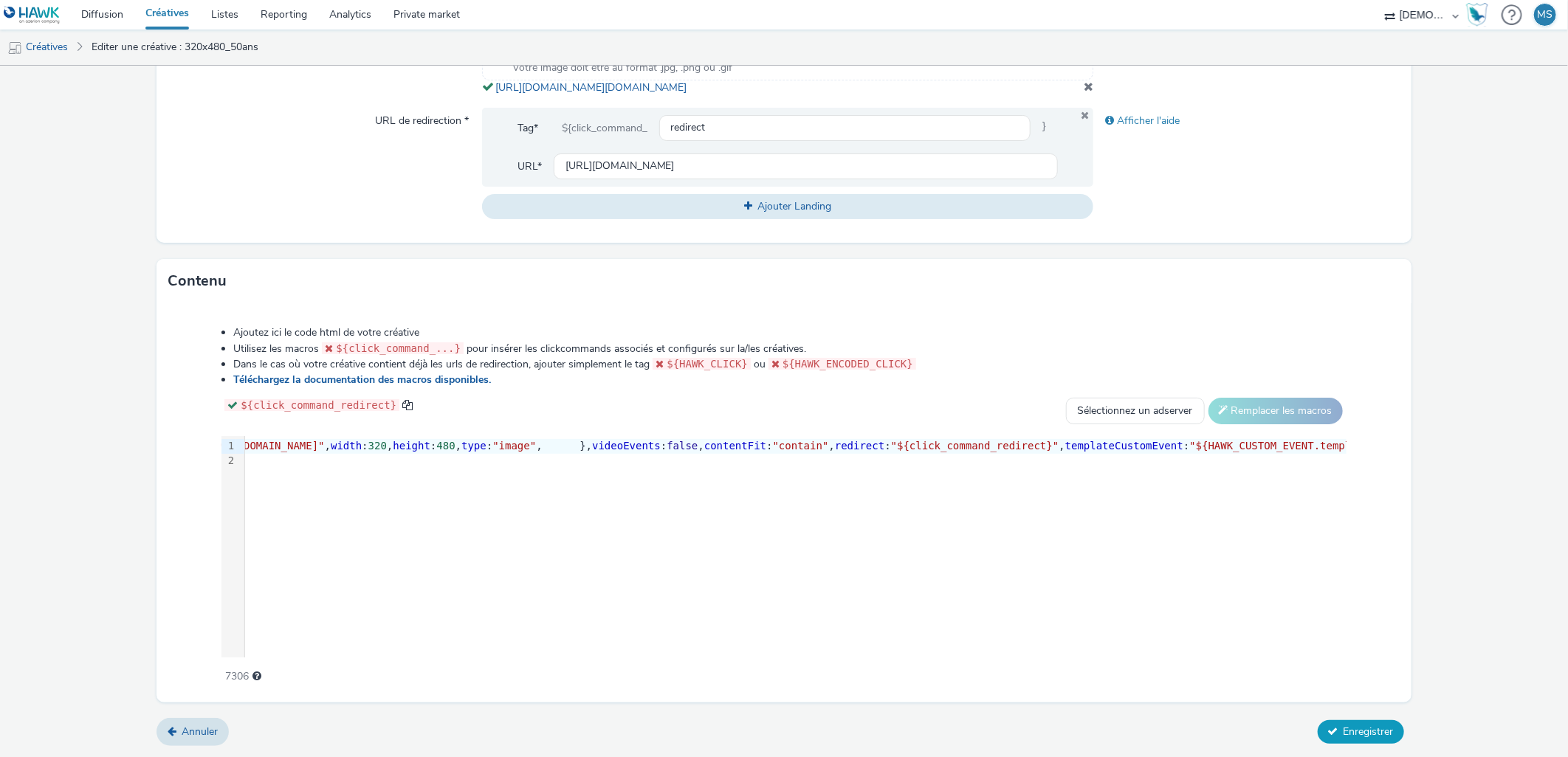
click at [1344, 727] on span "Enregistrer" at bounding box center [1369, 732] width 50 height 14
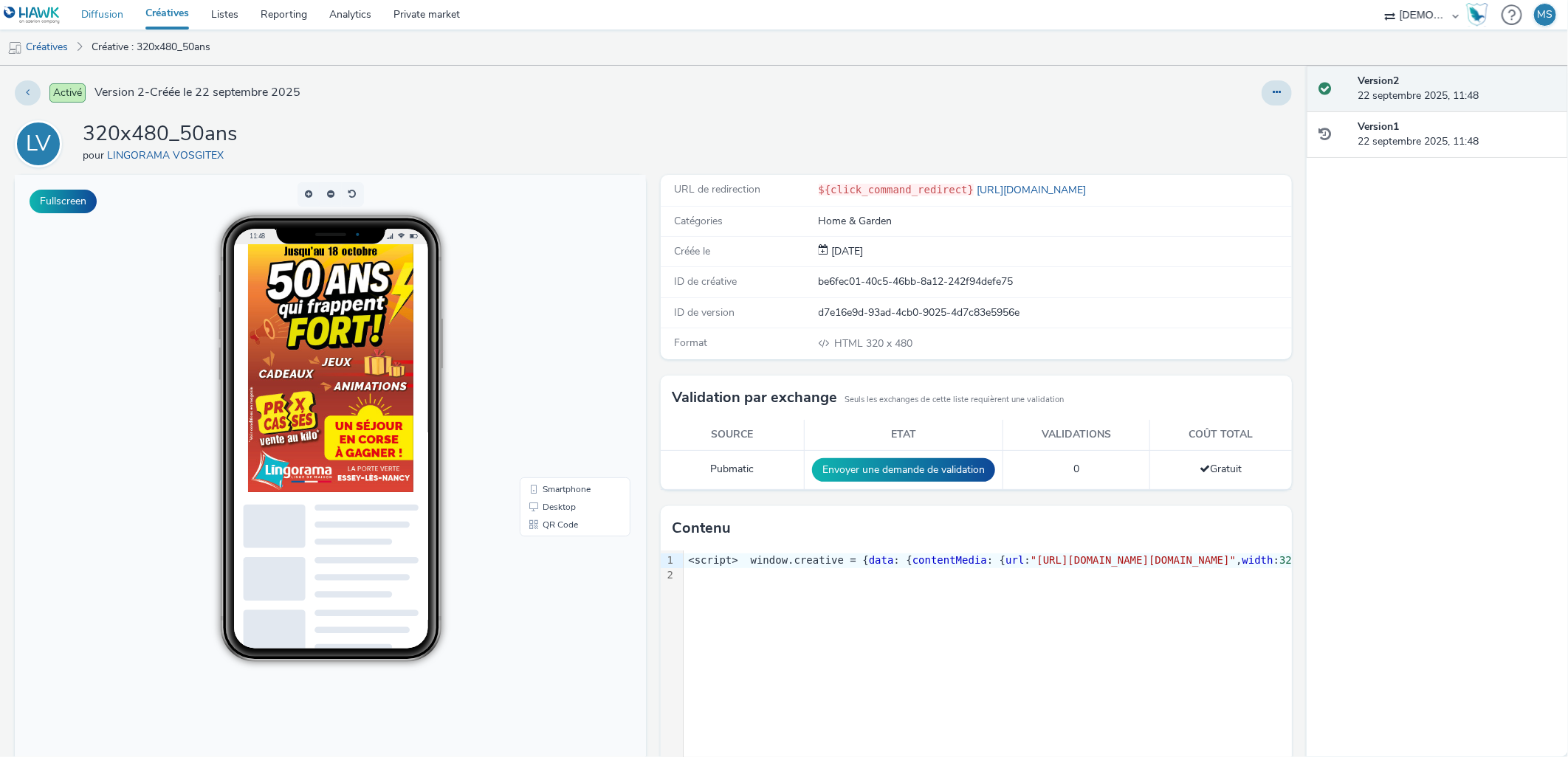
click at [99, 6] on link "Diffusion" at bounding box center [102, 14] width 64 height 30
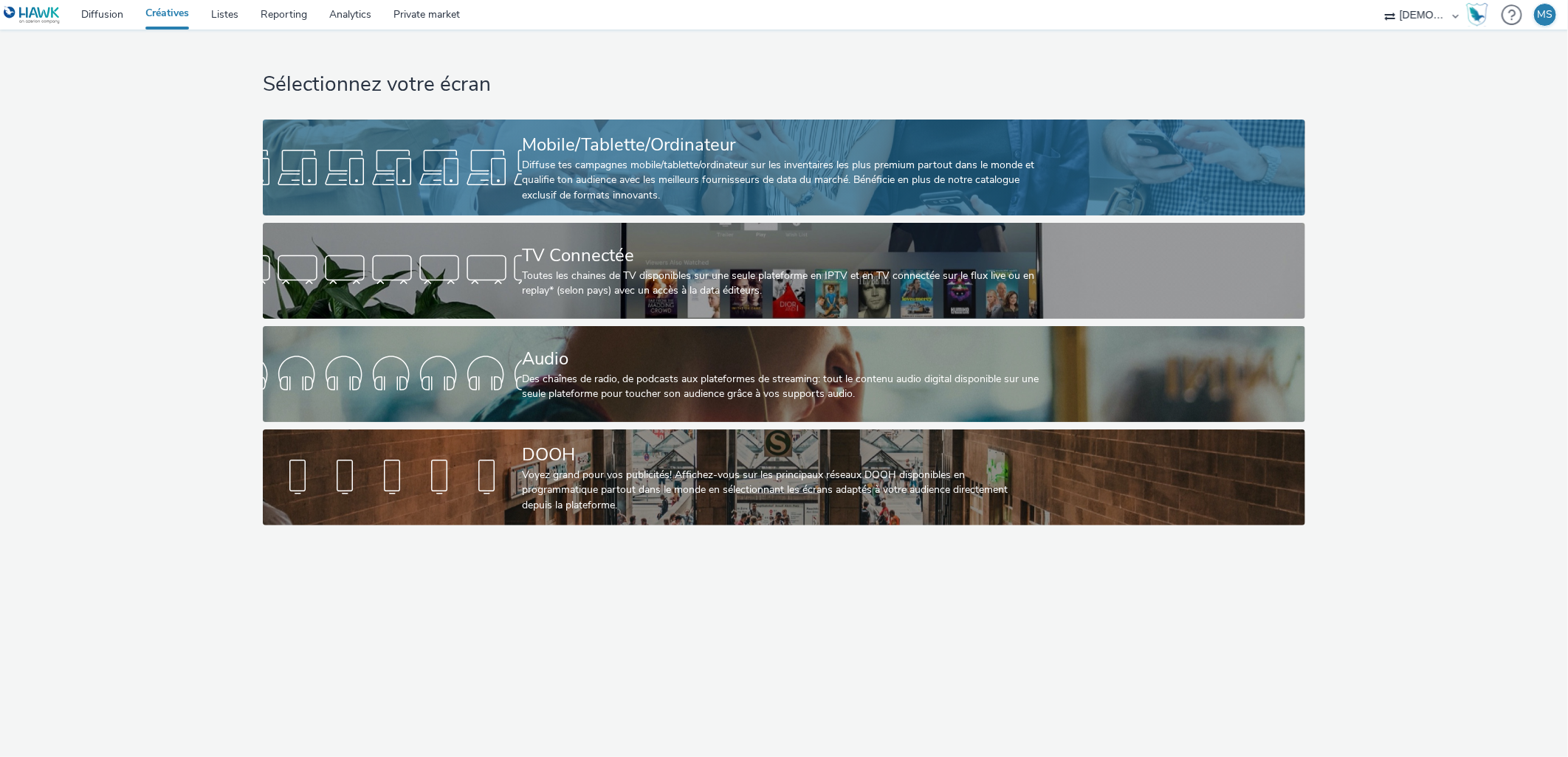
click at [518, 133] on link "Mobile/Tablette/Ordinateur Diffuse tes campagnes mobile/tablette/ordinateur sur…" at bounding box center [784, 167] width 1042 height 96
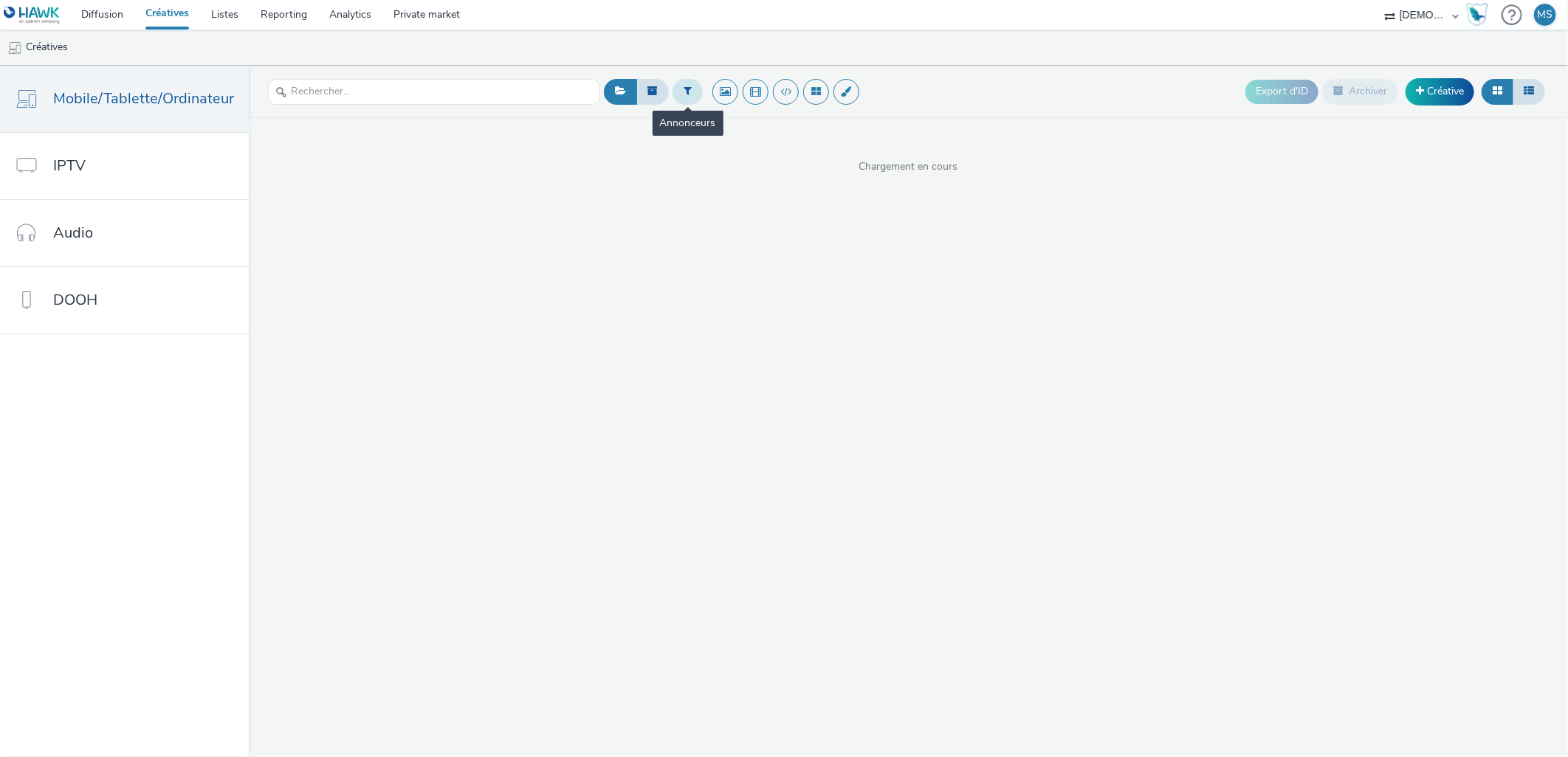
click at [672, 98] on button at bounding box center [688, 91] width 30 height 25
click at [750, 98] on div at bounding box center [763, 98] width 104 height 18
type input "LINGORA"
click at [748, 119] on span "Lingorama" at bounding box center [736, 119] width 49 height 14
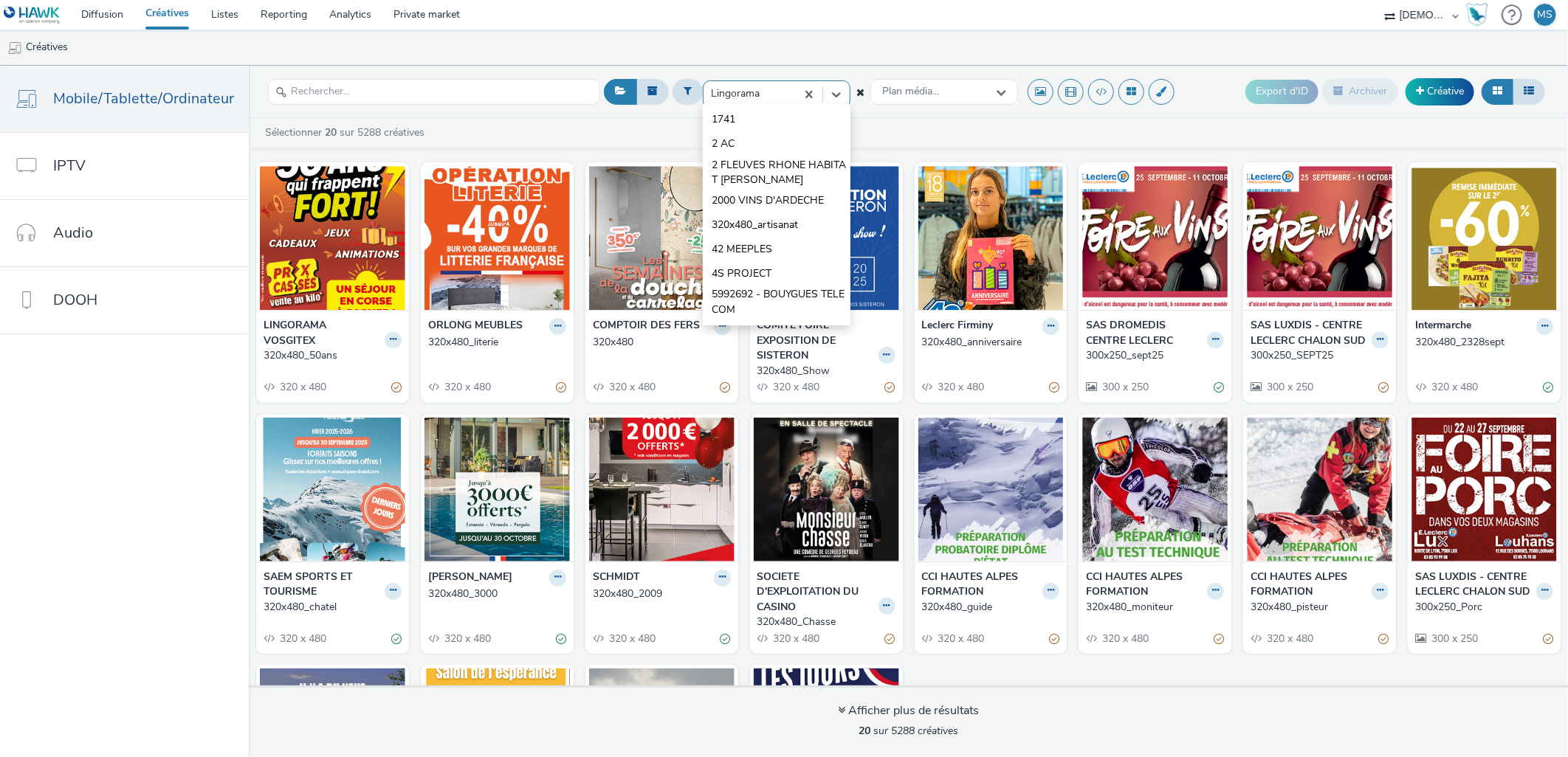
click at [778, 100] on div at bounding box center [749, 94] width 78 height 18
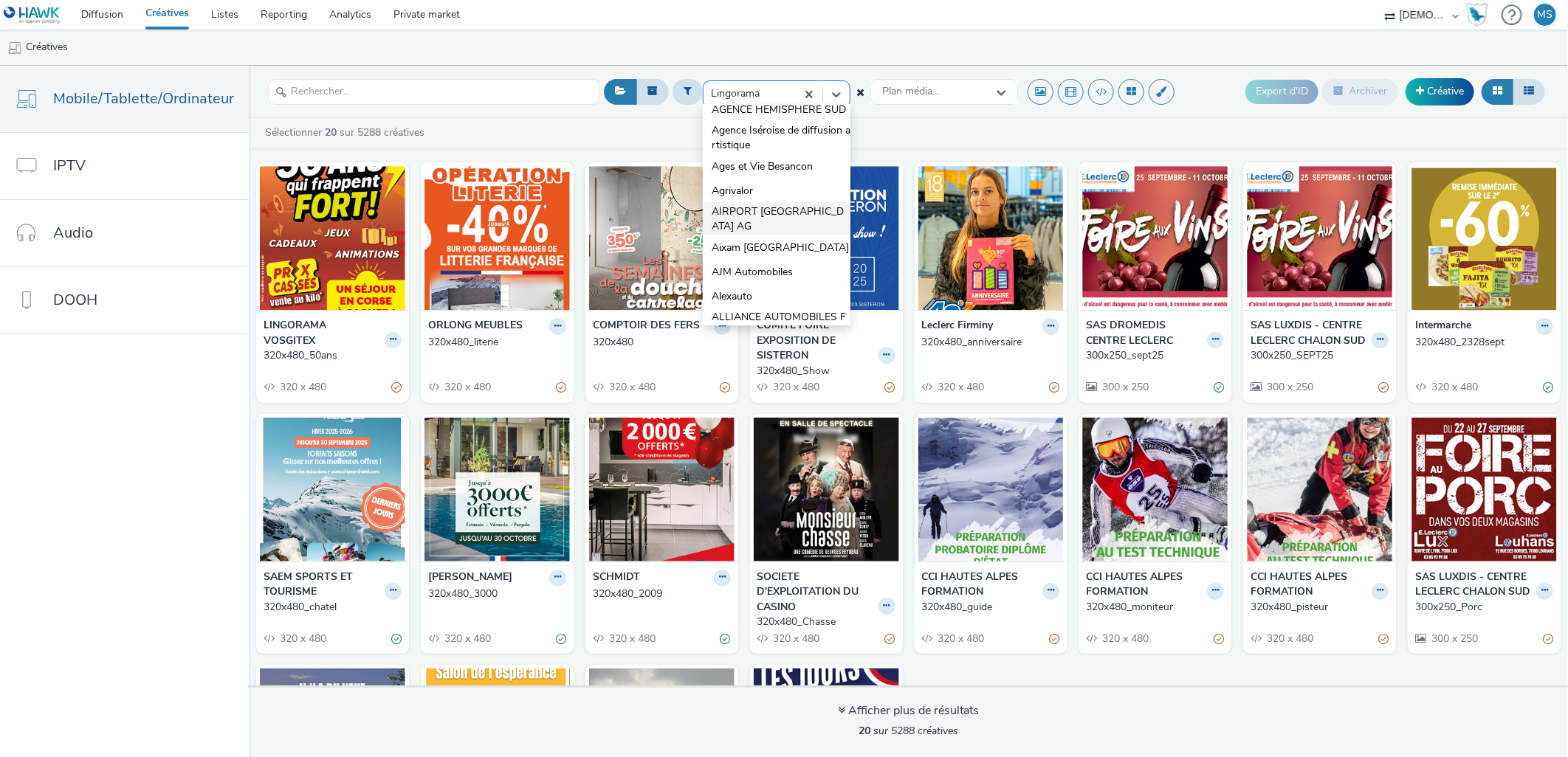
scroll to position [1090, 0]
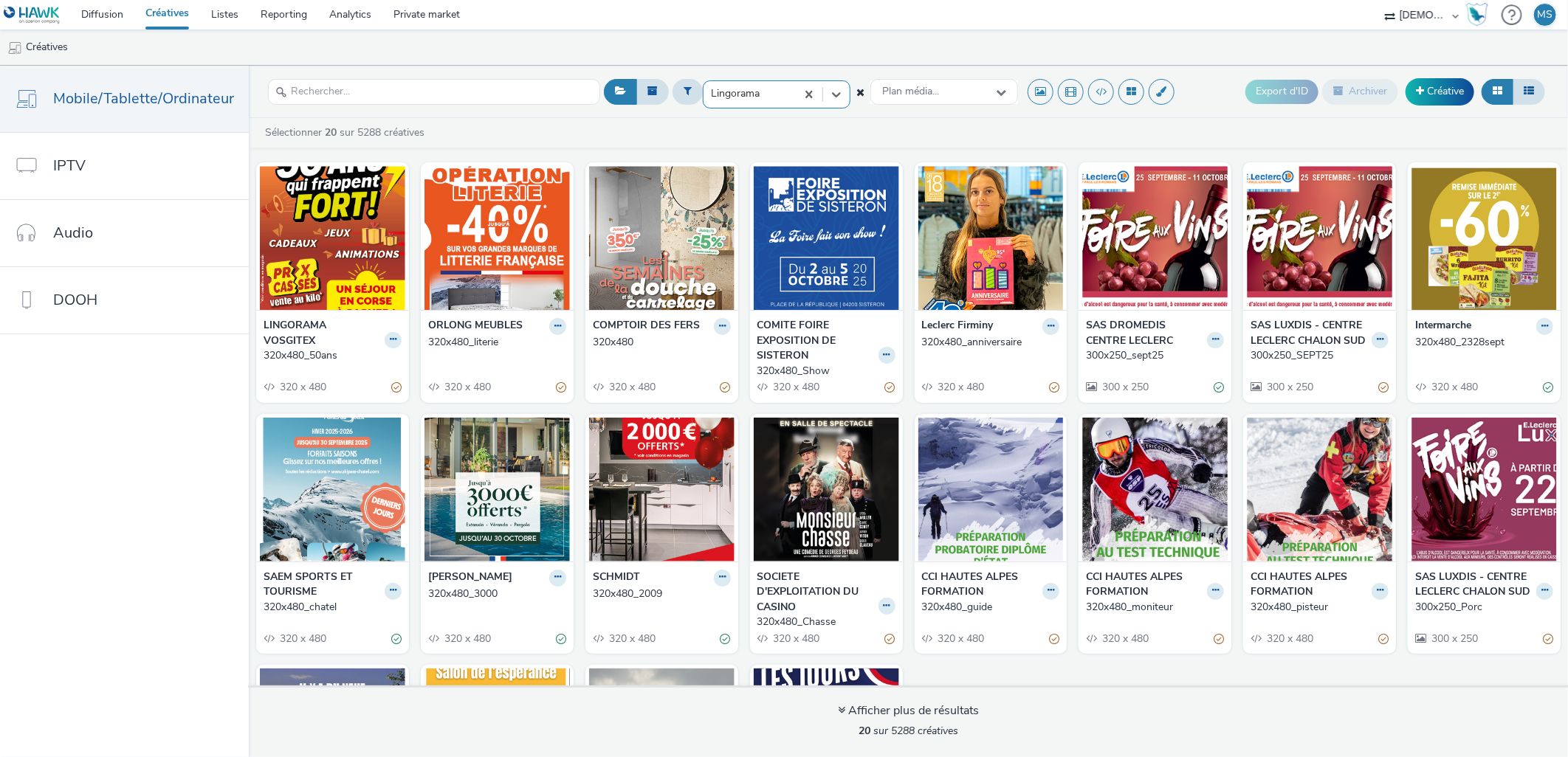
click at [775, 90] on div at bounding box center [749, 94] width 78 height 18
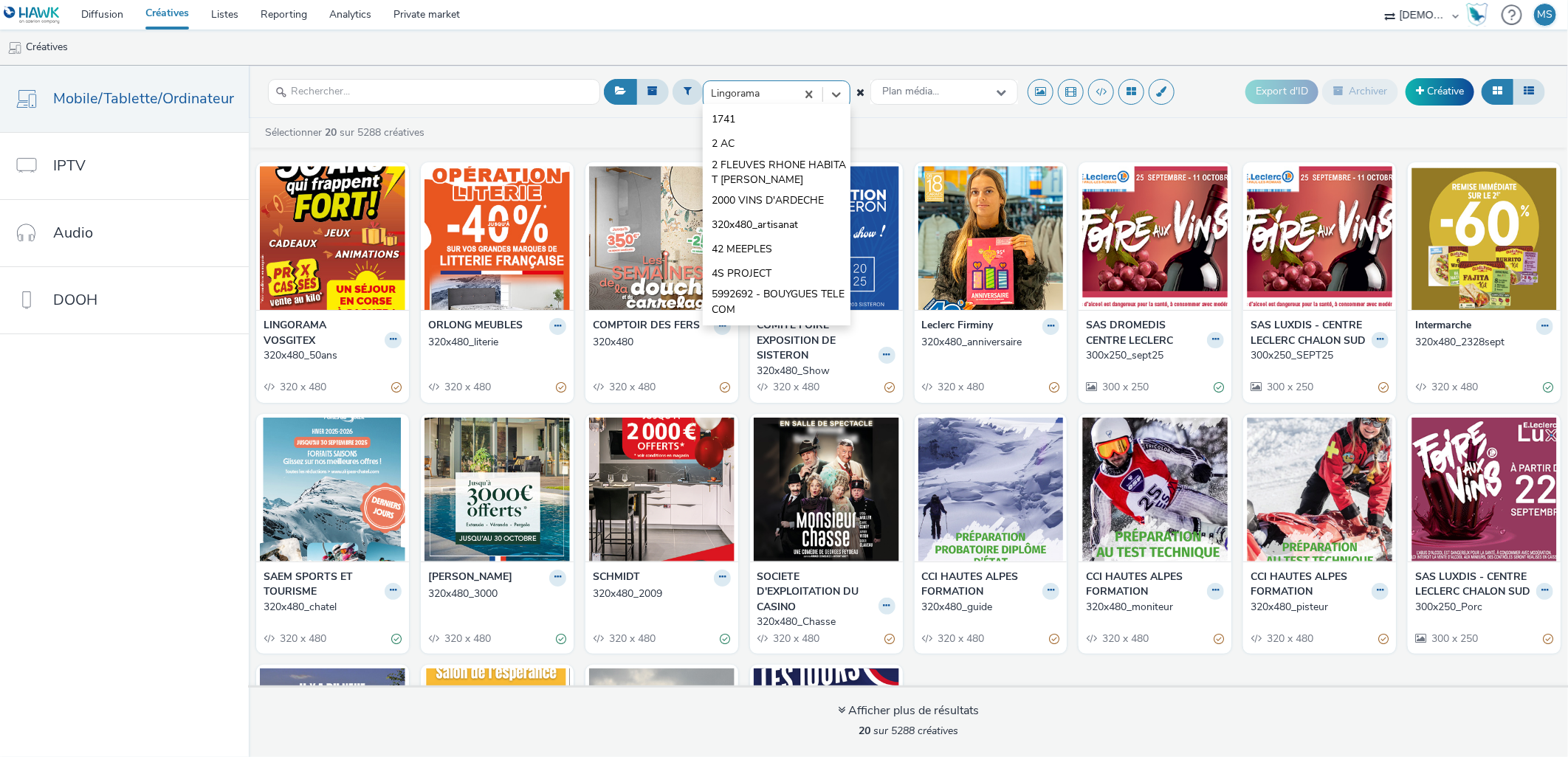
drag, startPoint x: 768, startPoint y: 91, endPoint x: 716, endPoint y: 91, distance: 52.0
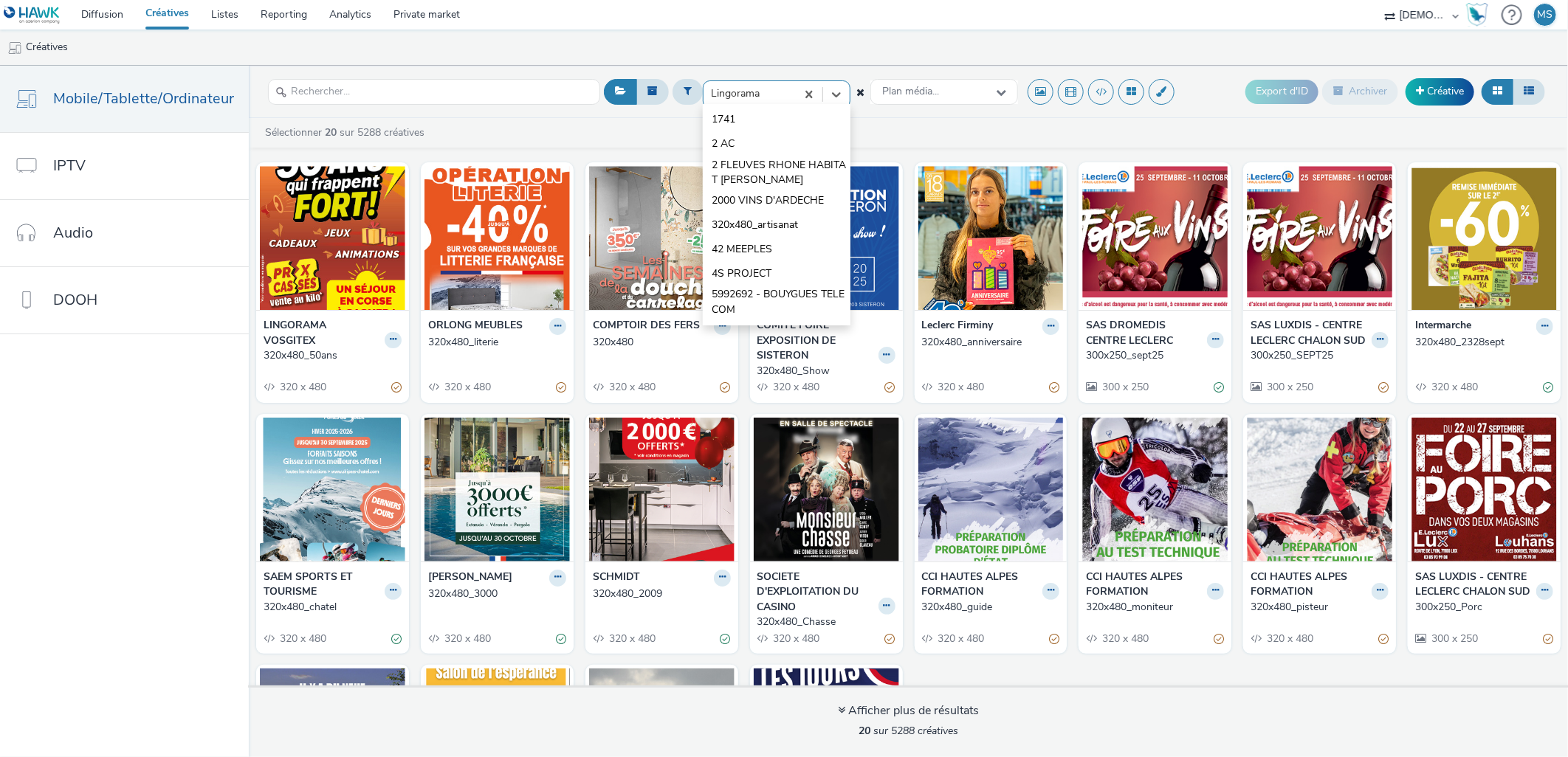
click at [716, 91] on div at bounding box center [749, 94] width 78 height 18
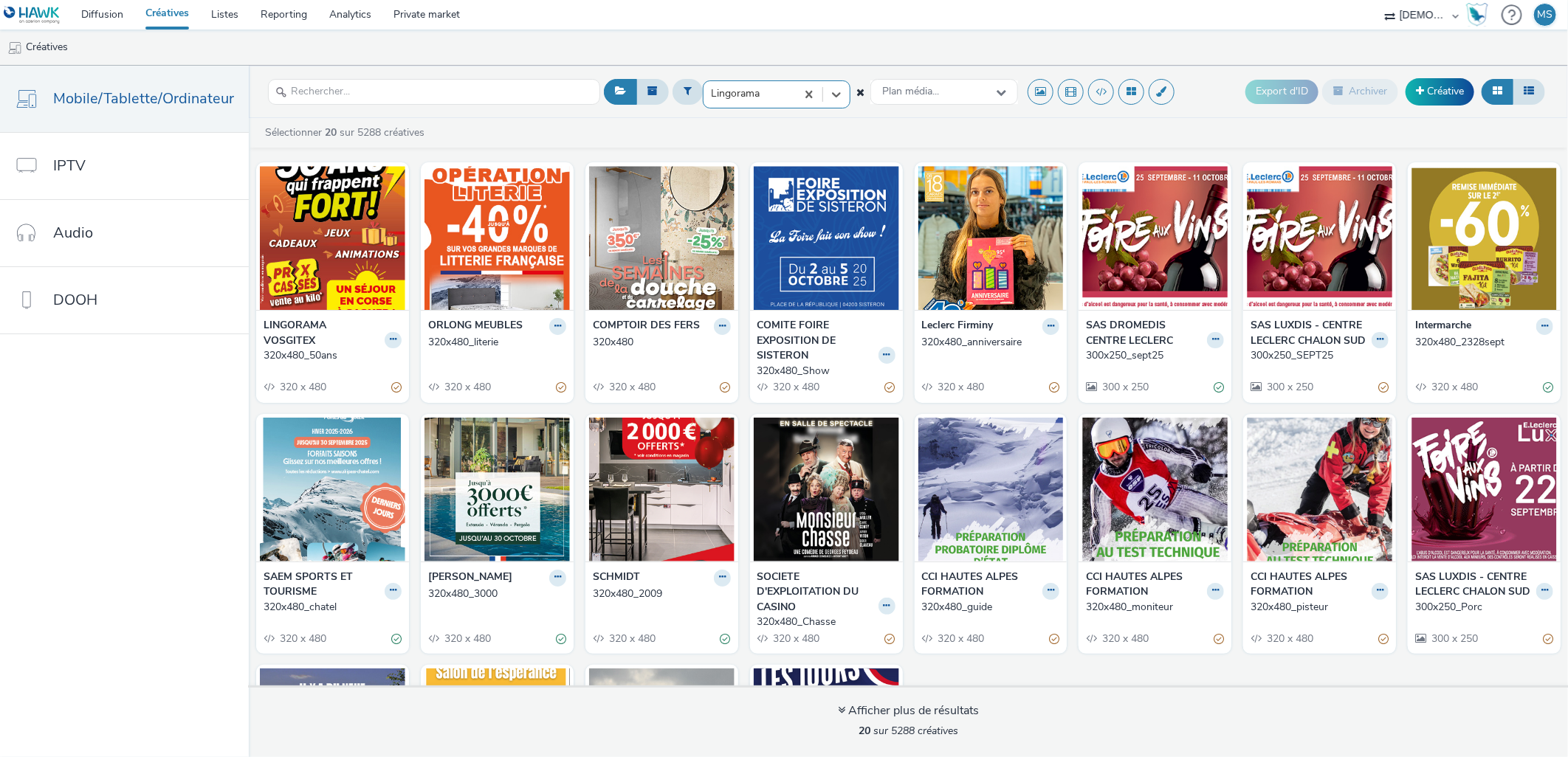
click at [716, 91] on div at bounding box center [749, 94] width 78 height 18
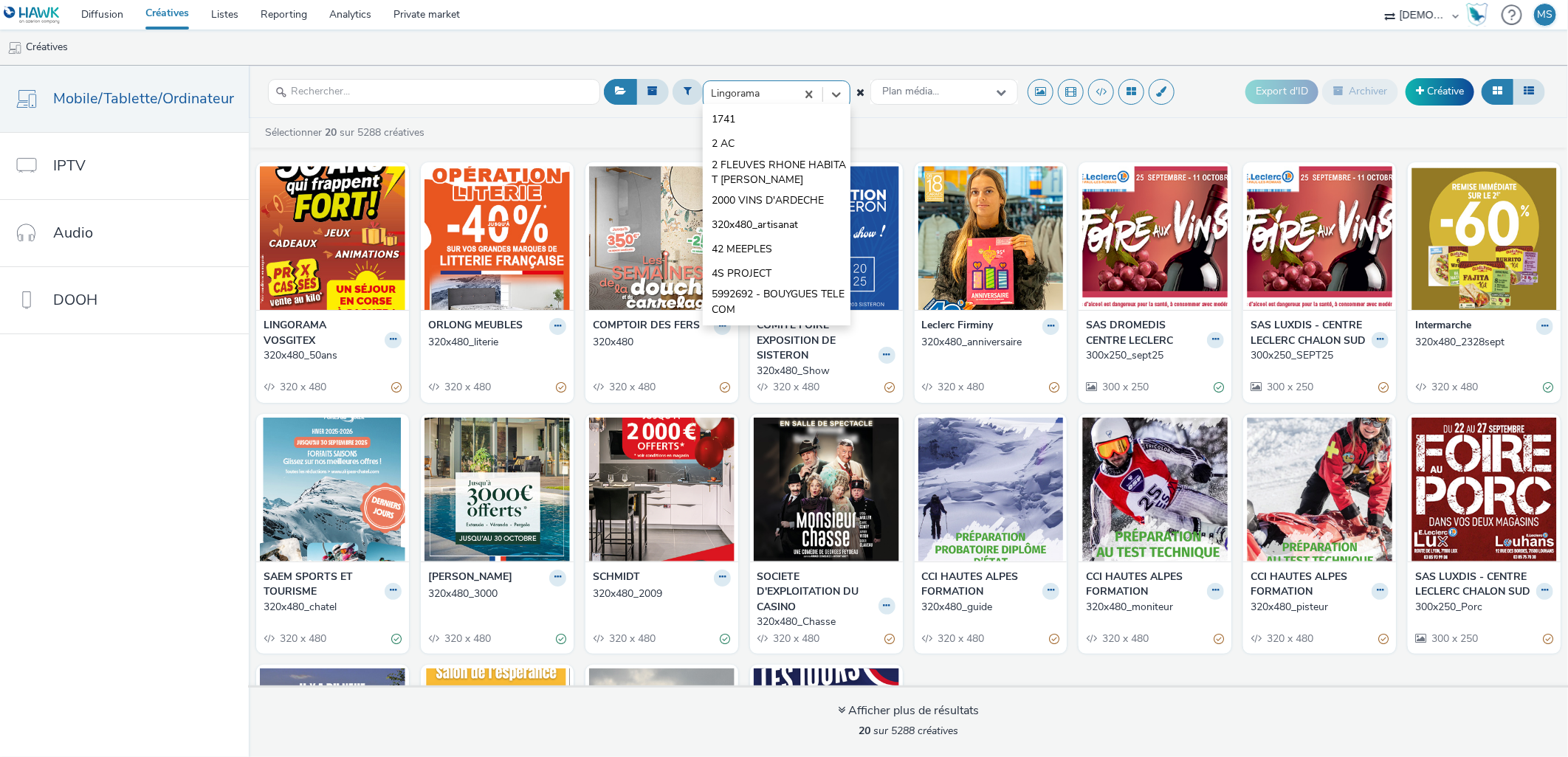
click at [716, 91] on div at bounding box center [749, 94] width 78 height 18
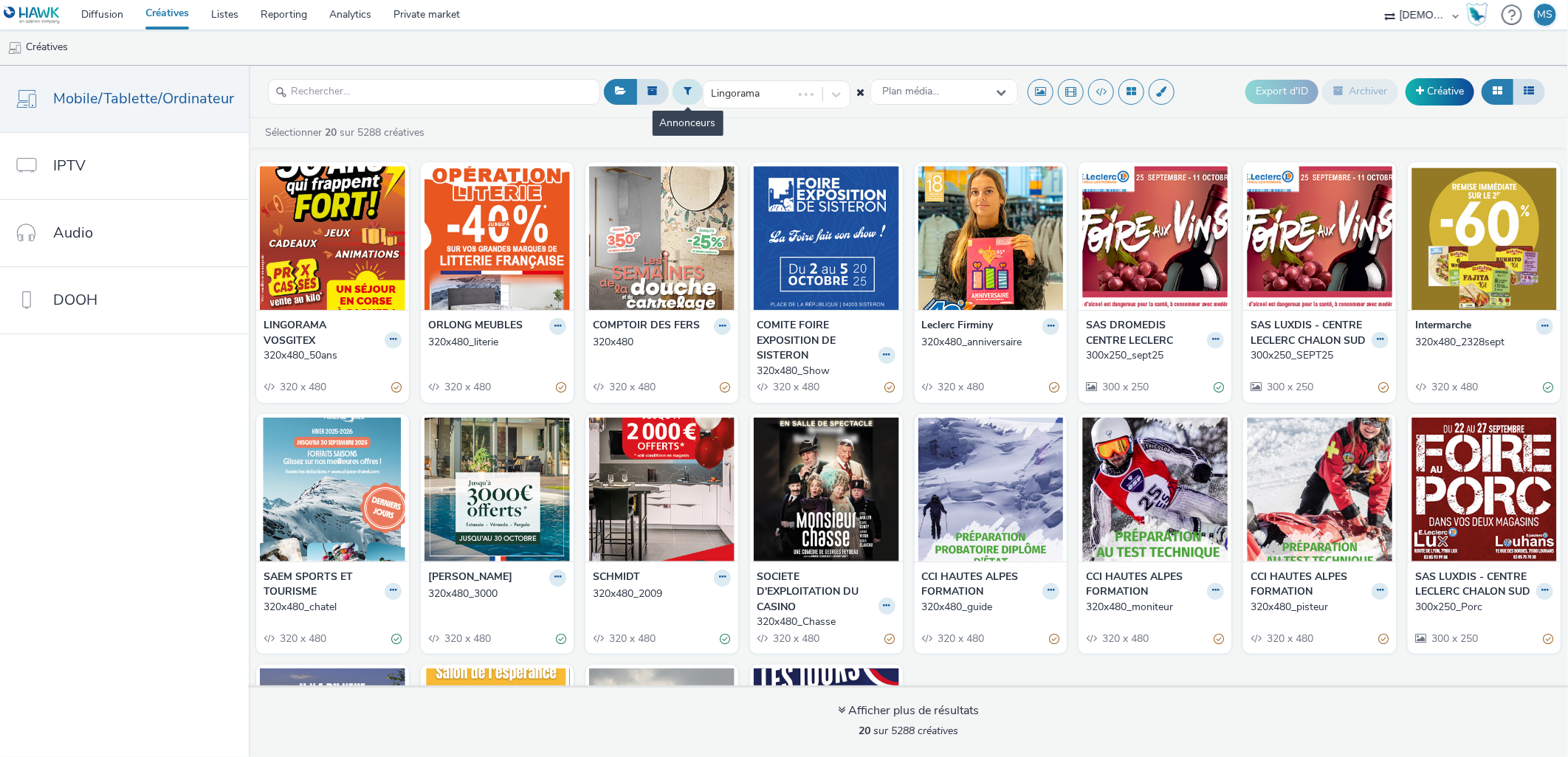
click at [695, 90] on button at bounding box center [688, 91] width 30 height 25
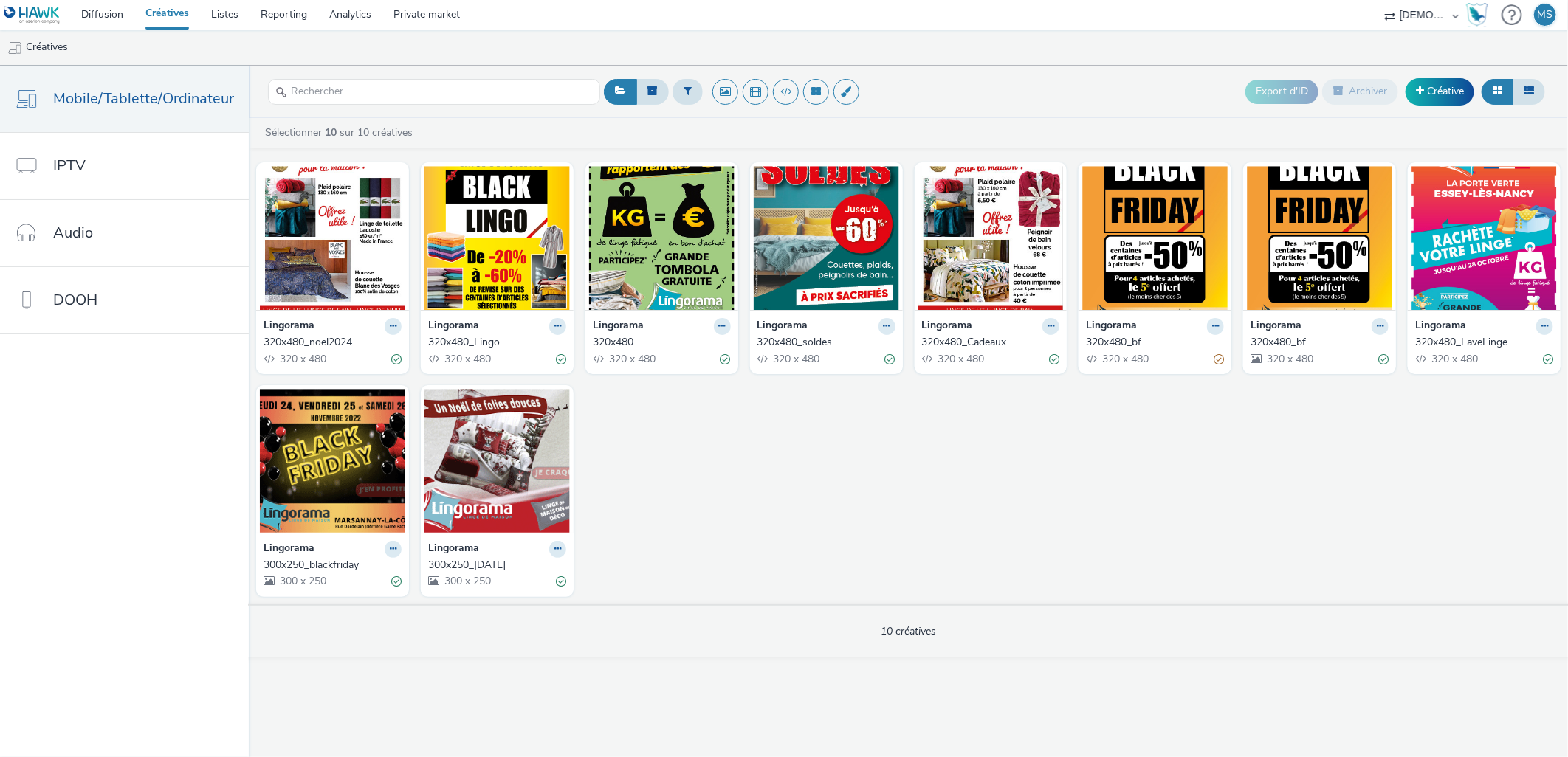
click at [403, 325] on div "Lingorama 320x480_noel2024 320 x 480" at bounding box center [332, 342] width 153 height 64
click at [390, 324] on icon at bounding box center [393, 326] width 6 height 9
click at [338, 377] on link "Dupliquer" at bounding box center [346, 381] width 110 height 30
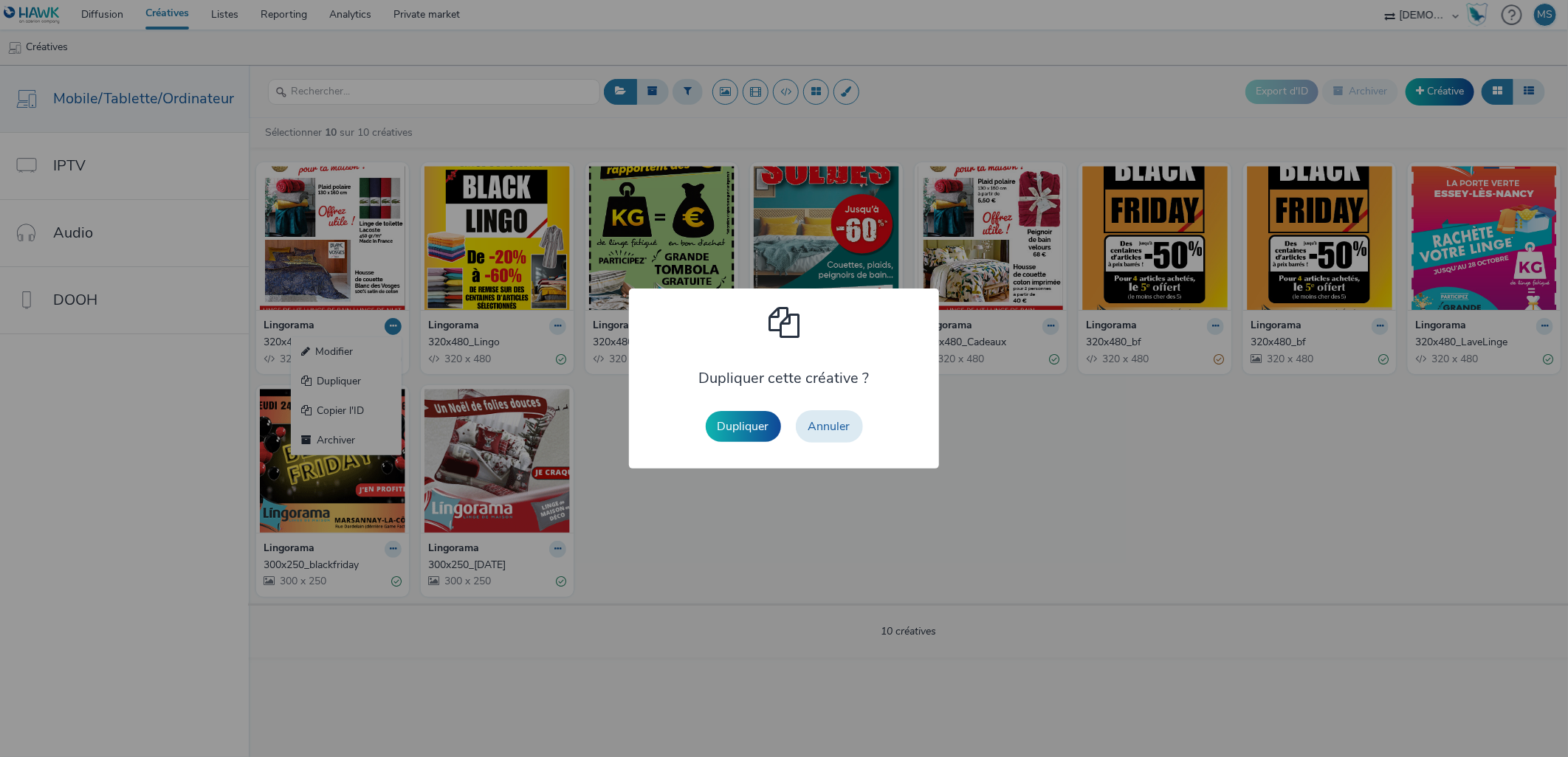
click at [783, 430] on div "Dupliquer Annuler" at bounding box center [784, 427] width 172 height 47
click at [772, 428] on button "Dupliquer" at bounding box center [744, 427] width 75 height 31
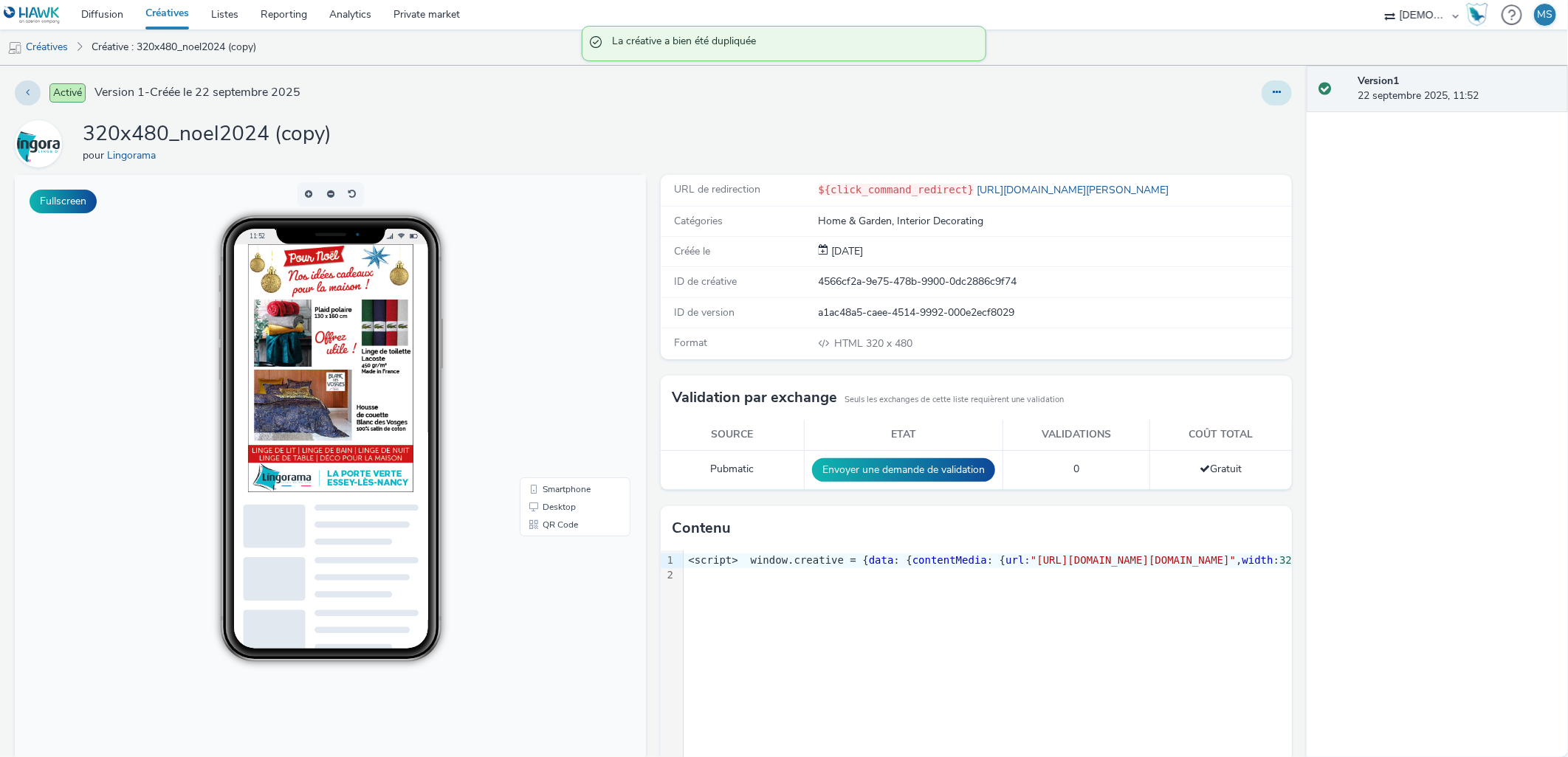
click at [1273, 94] on icon at bounding box center [1277, 92] width 8 height 10
click at [1240, 120] on link "Modifier" at bounding box center [1237, 122] width 110 height 30
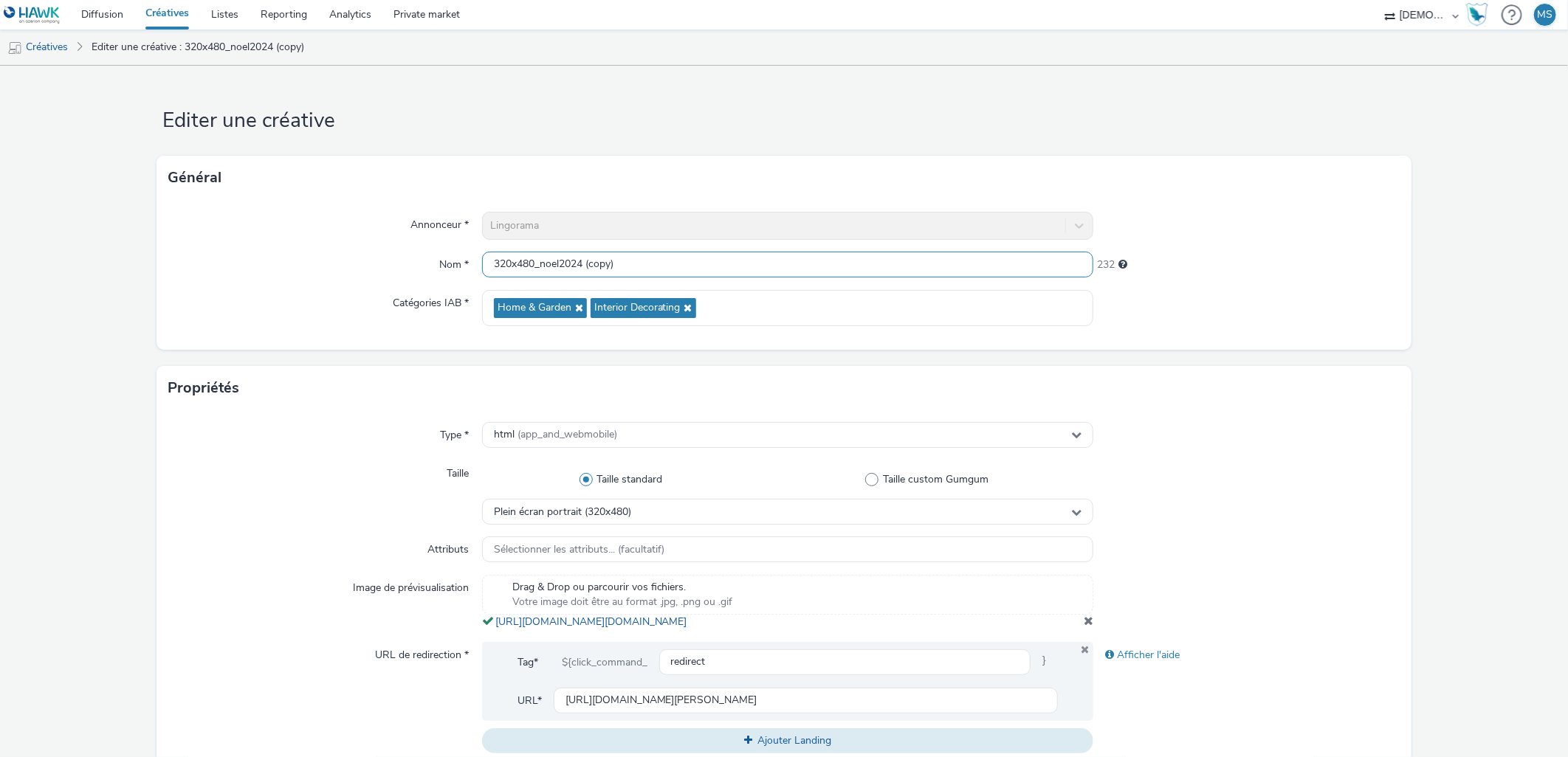
drag, startPoint x: 648, startPoint y: 264, endPoint x: 540, endPoint y: 246, distance: 109.5
click at [539, 246] on div "Annonceur * Lingorama Nom * 320x480_noel2024 (copy) 232 Catégories IAB * Home &…" at bounding box center [784, 274] width 1254 height 150
type input "320x480_50ANS"
click at [395, 375] on div "Propriétés" at bounding box center [784, 388] width 1254 height 44
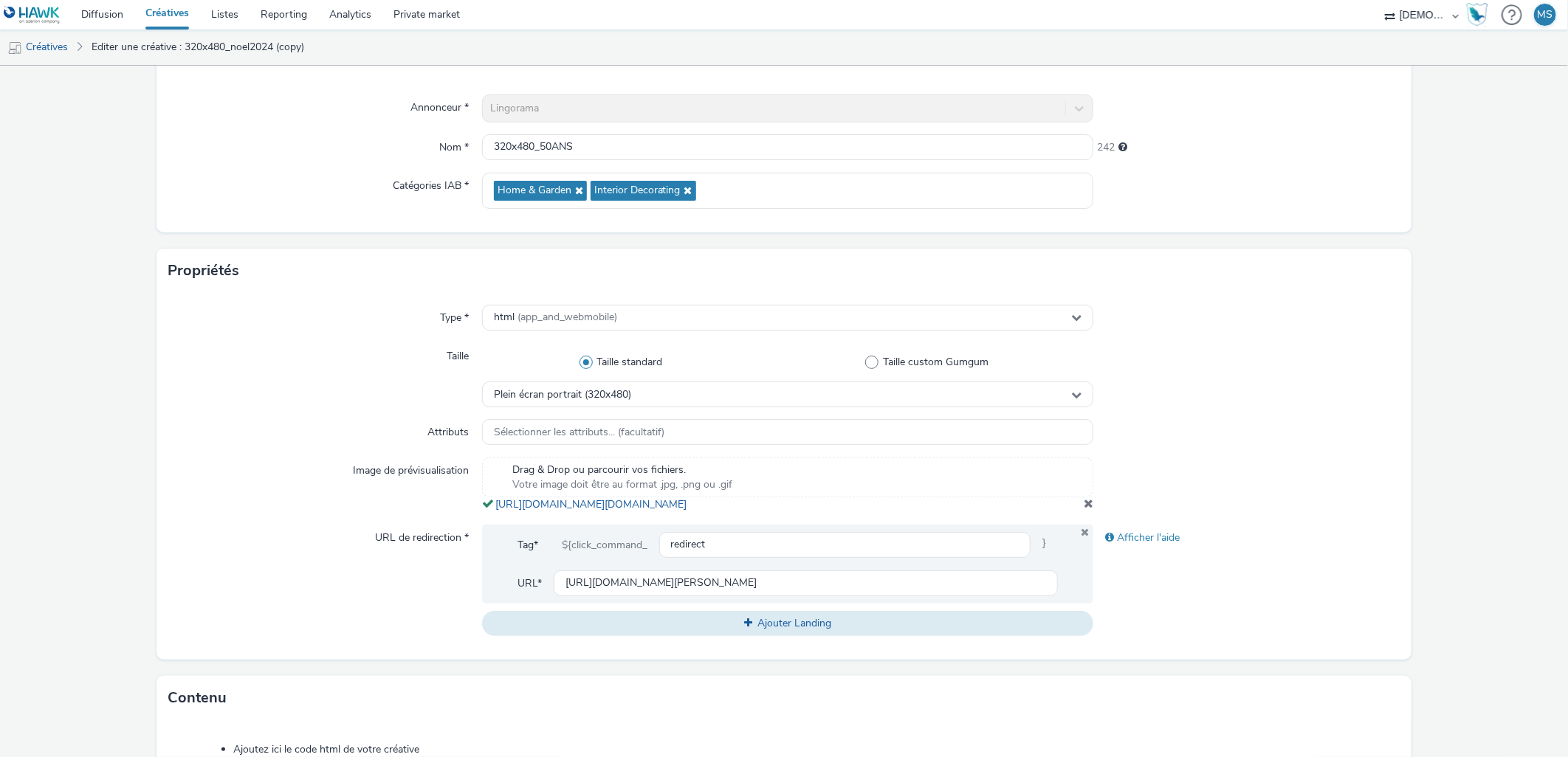
scroll to position [246, 0]
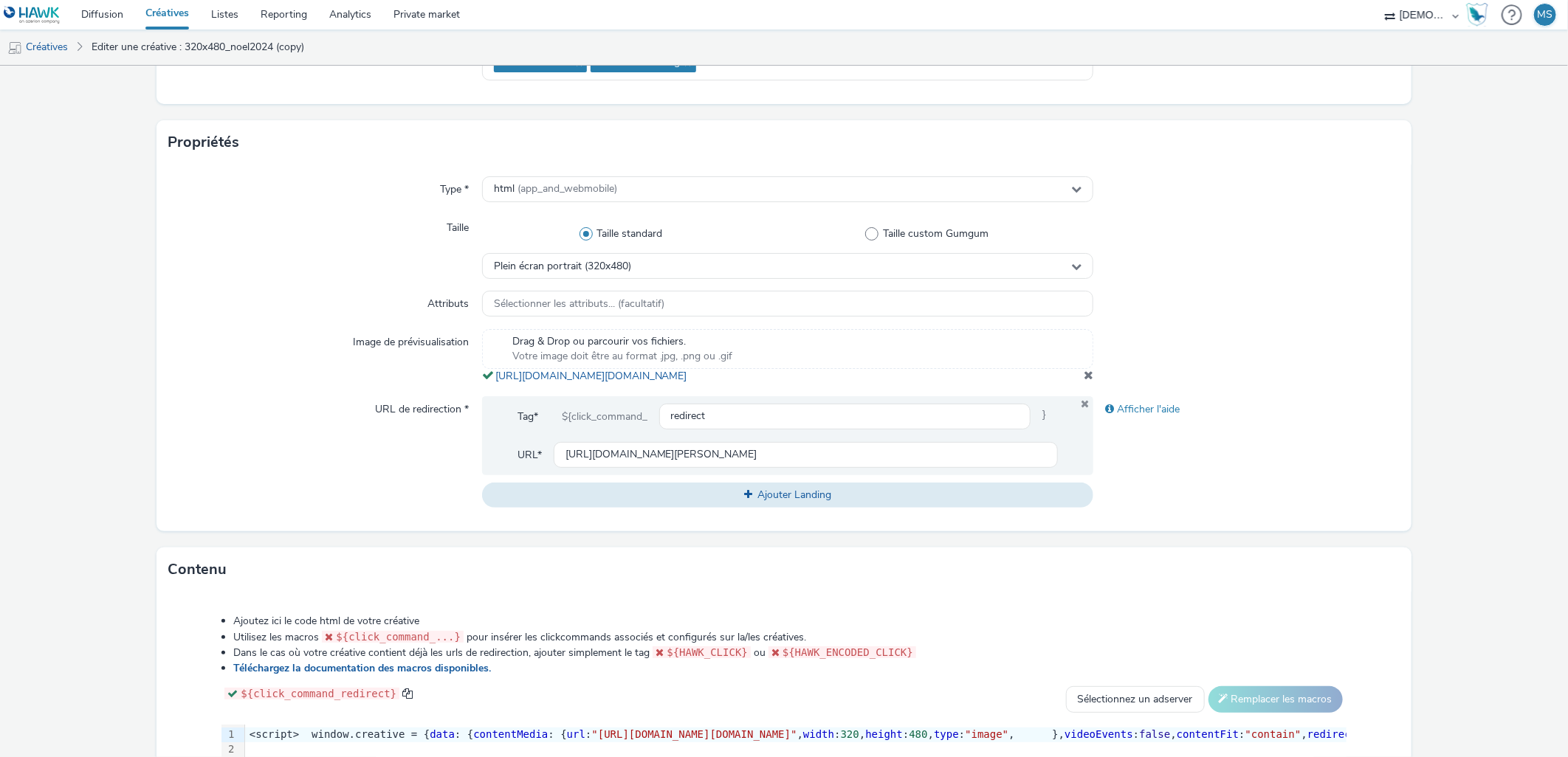
click at [1084, 381] on span at bounding box center [1089, 374] width 10 height 12
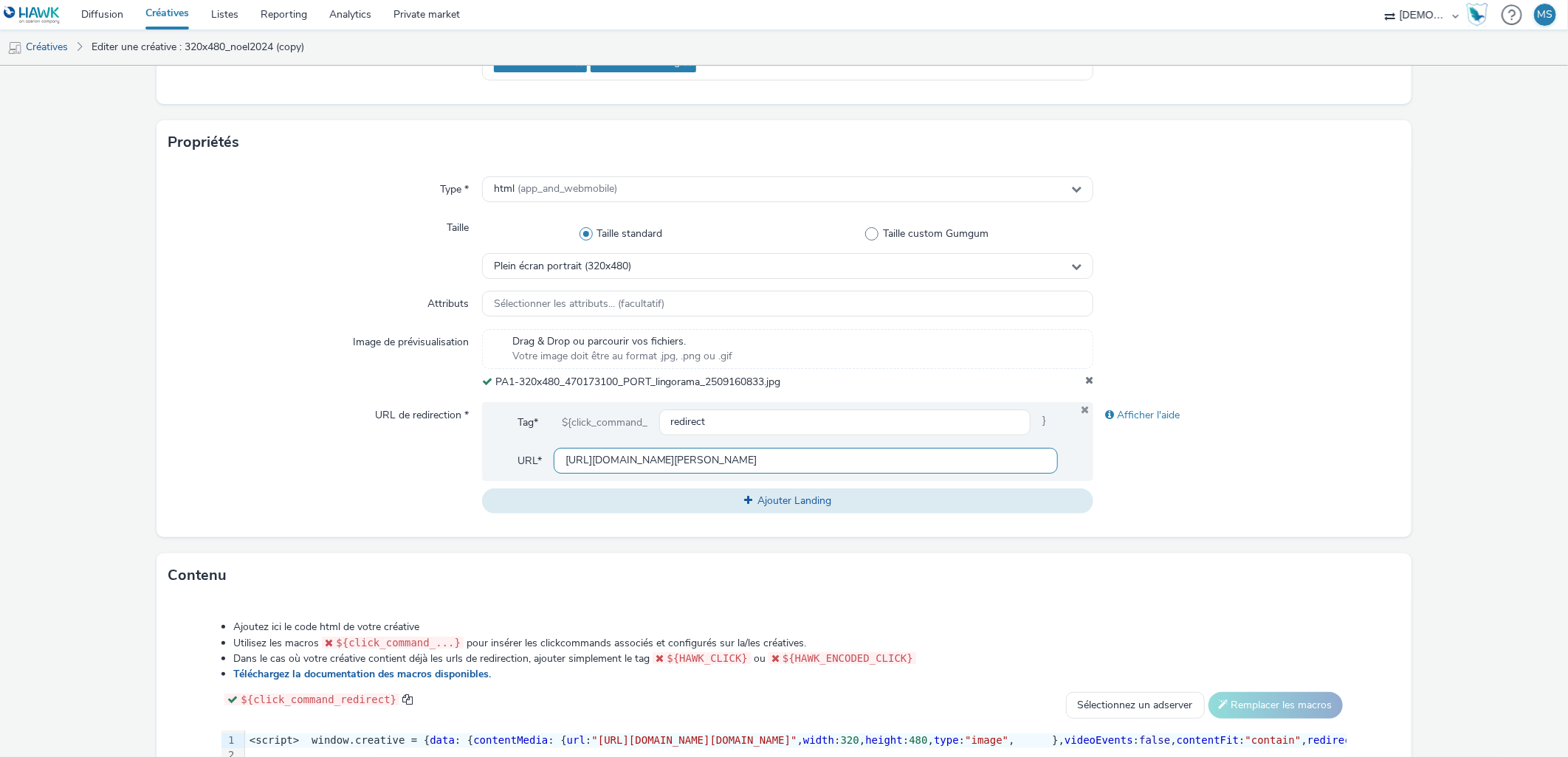
click at [636, 459] on input "https://www.lingorama.fr/lingorama-nancy/?utm_source=ERV&utm_campaign=435065900…" at bounding box center [806, 461] width 505 height 26
paste input "content3-ebra.fr/2312-lingorama?utm_source=ERV&utm_campaign=470173000&utm_mediu…"
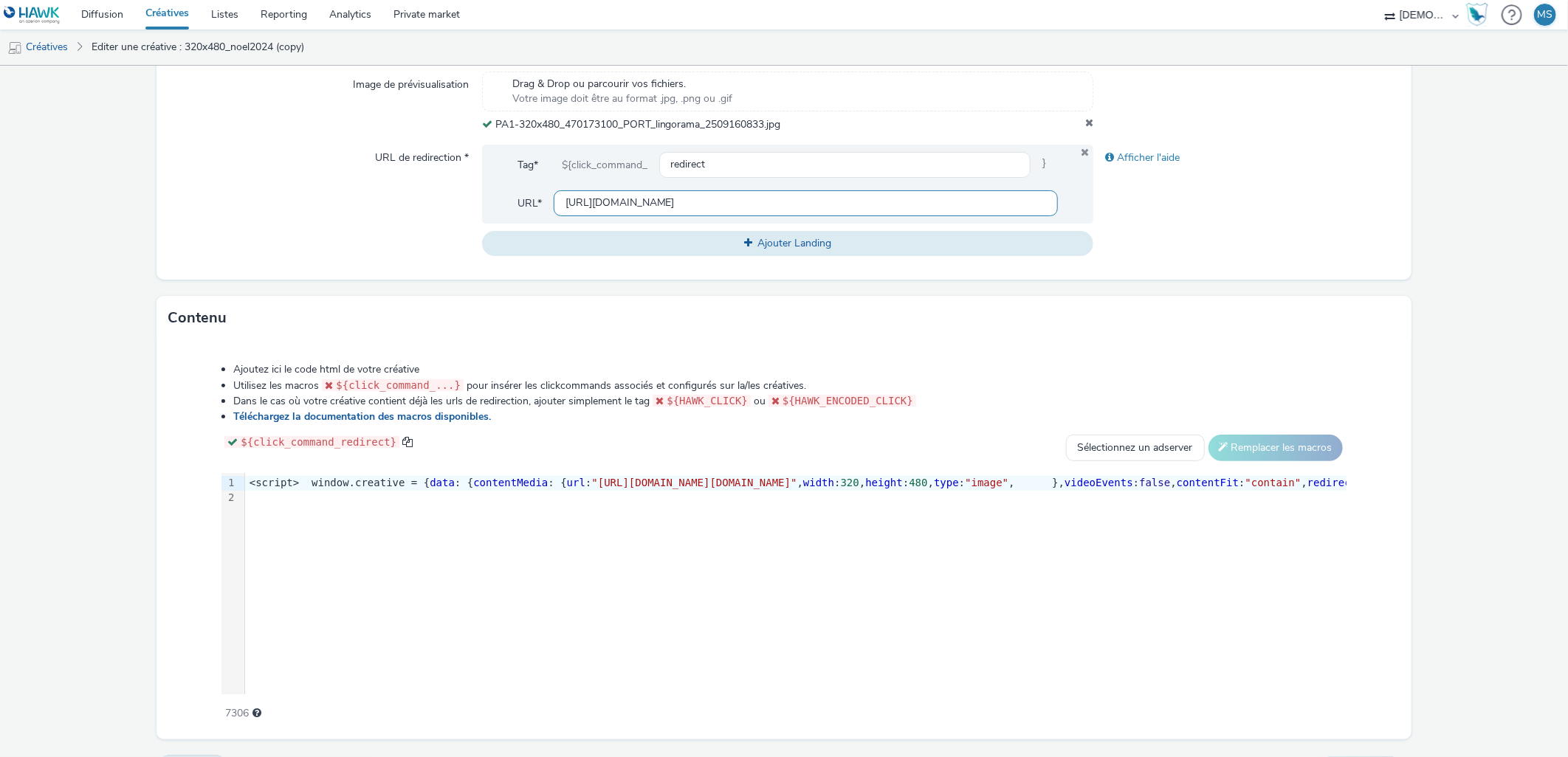
scroll to position [536, 0]
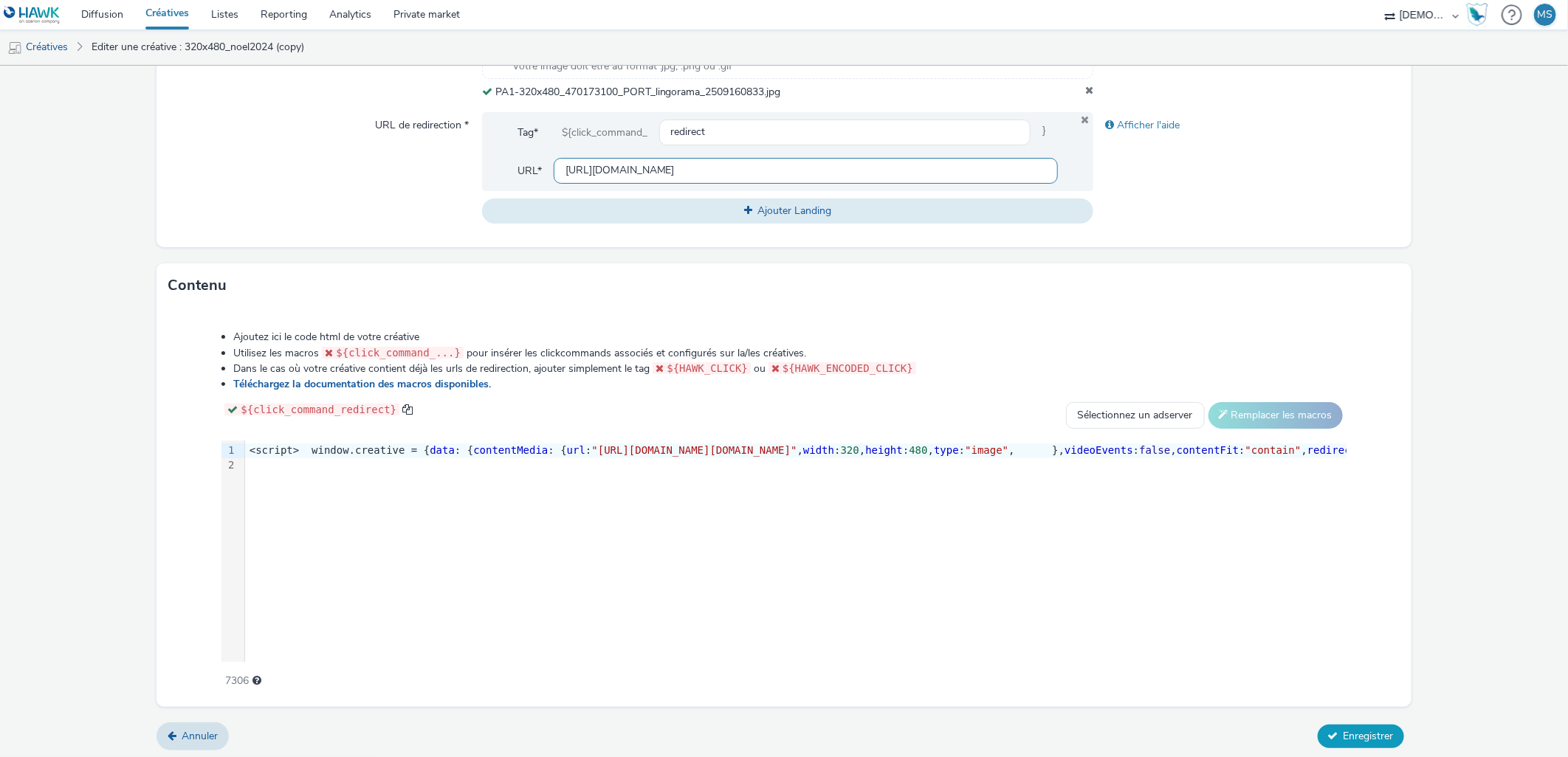
type input "https://www.content3-ebra.fr/2312-lingorama?utm_source=ERV&utm_campaign=4701730…"
click at [1361, 729] on span "Enregistrer" at bounding box center [1369, 736] width 50 height 14
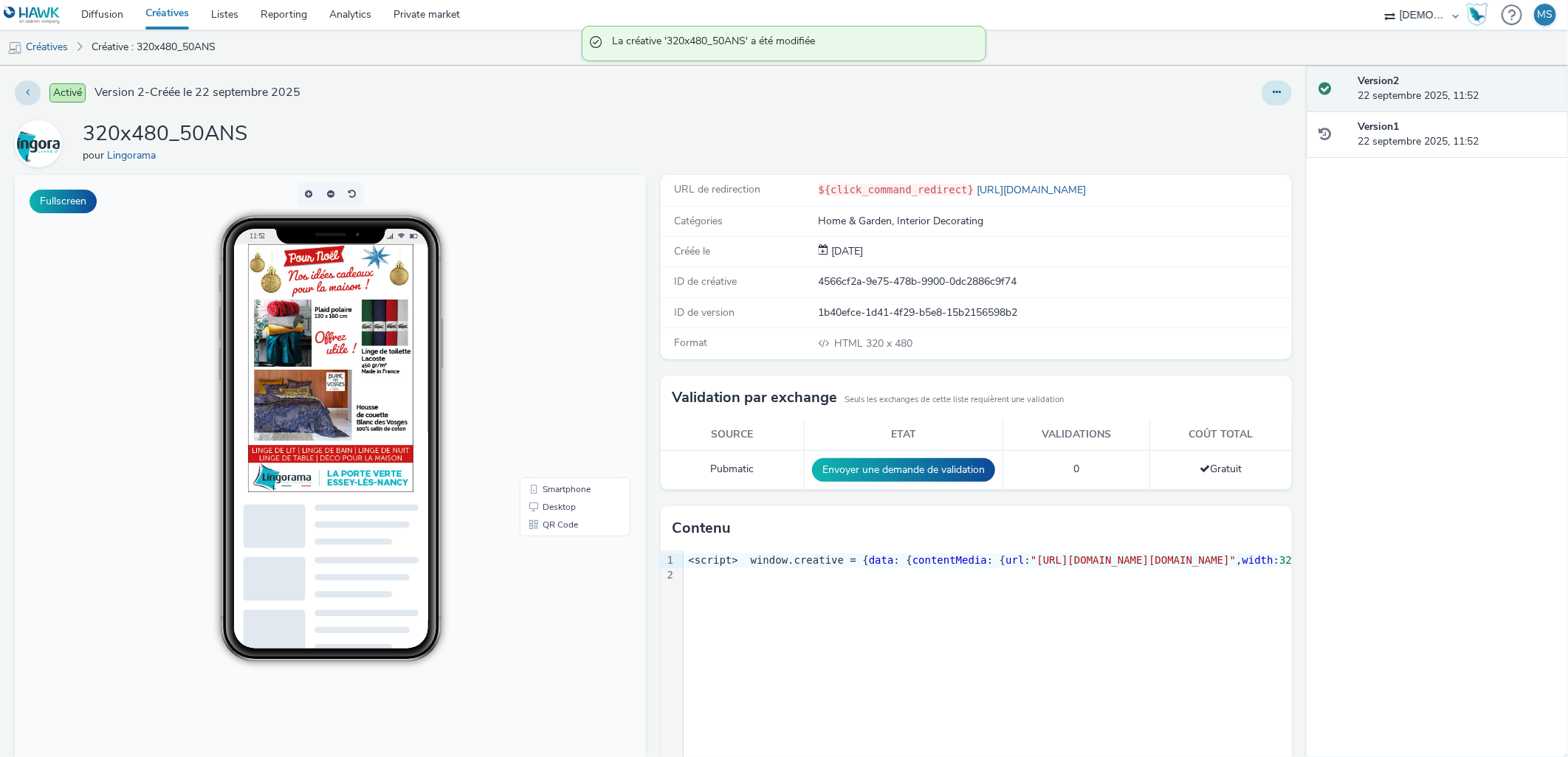
click at [1276, 87] on button at bounding box center [1277, 93] width 30 height 25
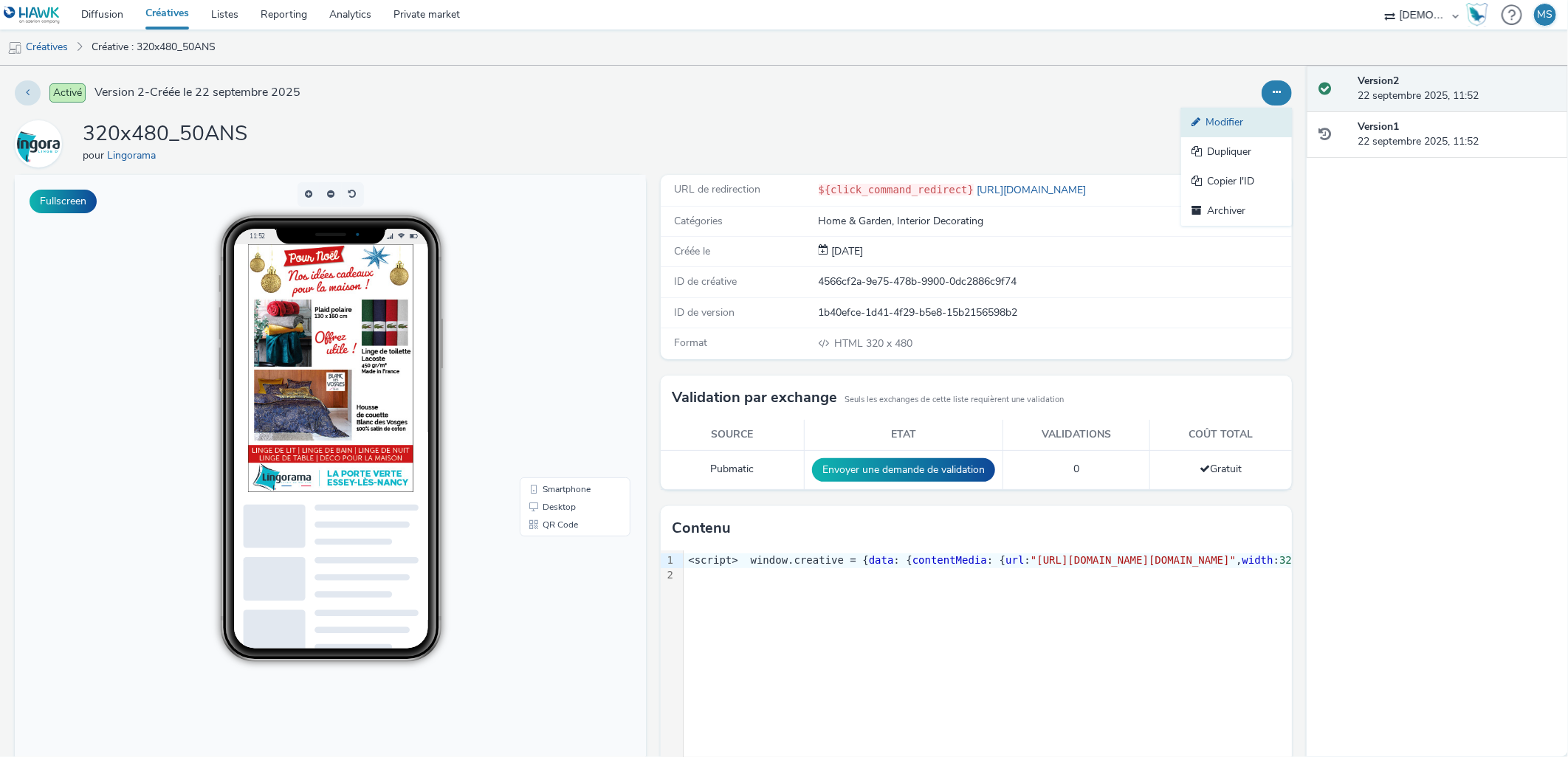
click at [1276, 108] on link "Modifier" at bounding box center [1237, 122] width 110 height 30
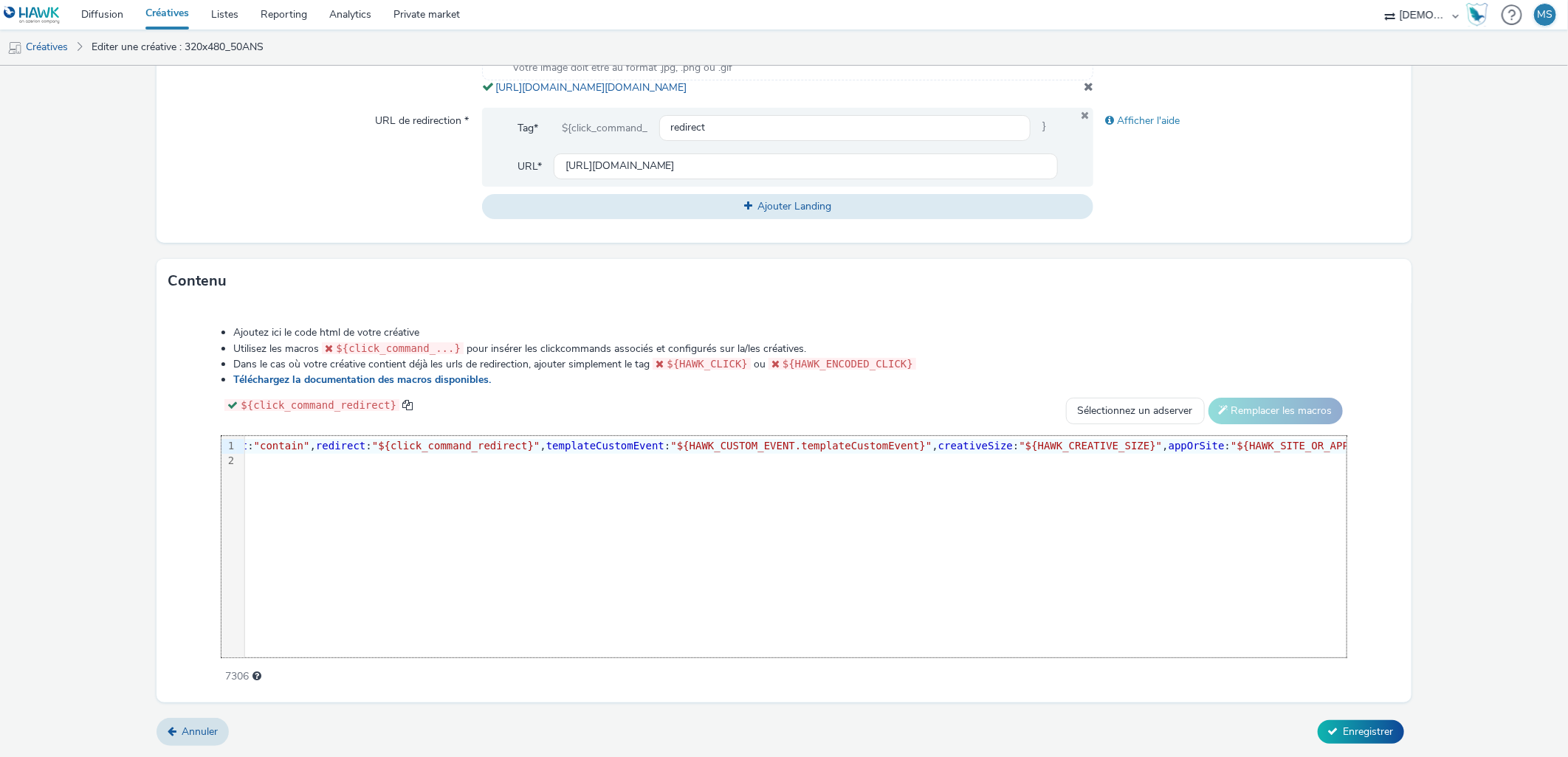
scroll to position [0, 849]
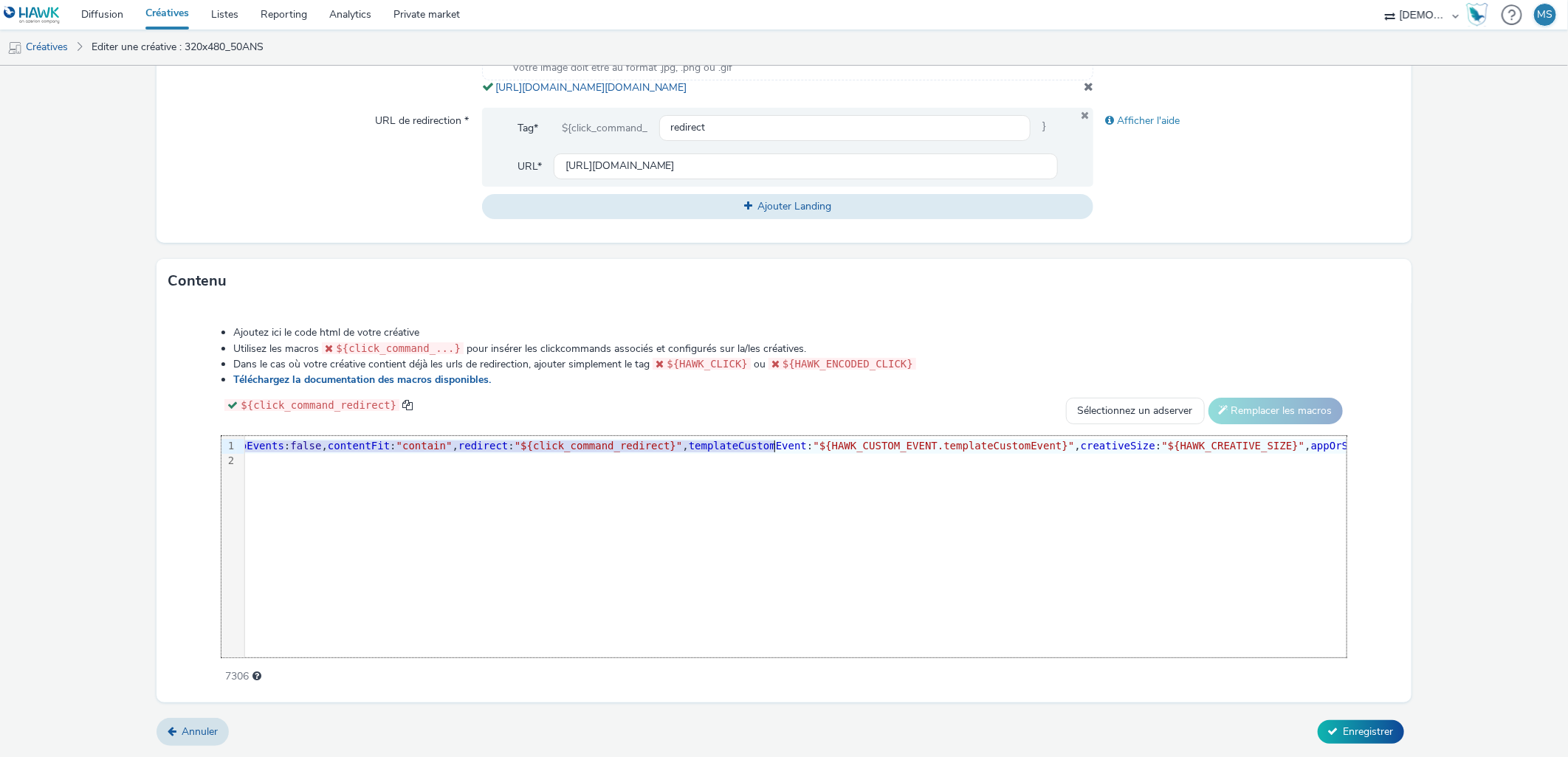
drag, startPoint x: 719, startPoint y: 452, endPoint x: 776, endPoint y: 451, distance: 57.0
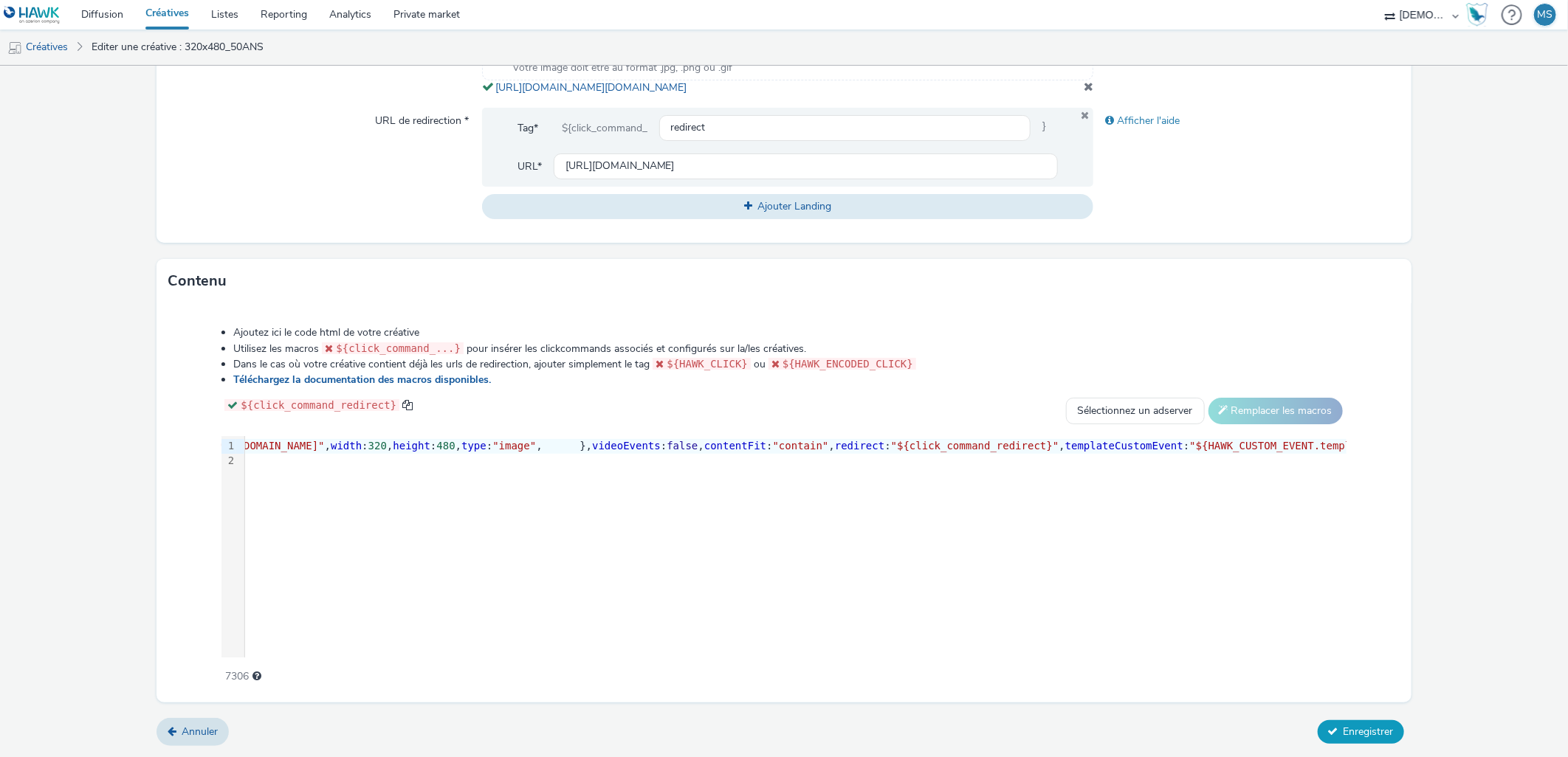
click at [1378, 727] on span "Enregistrer" at bounding box center [1369, 732] width 50 height 14
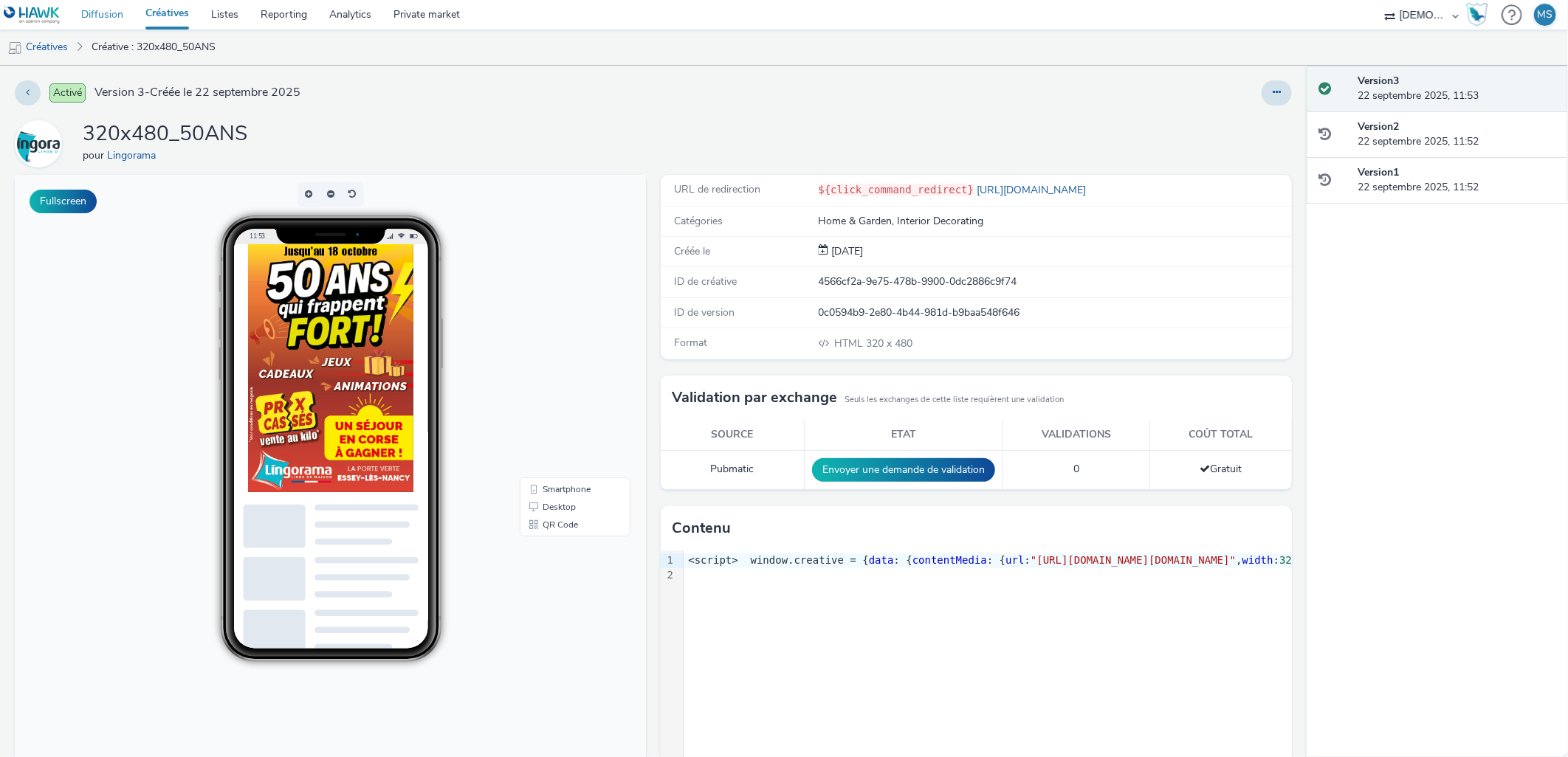
click at [78, 2] on link "Diffusion" at bounding box center [102, 14] width 64 height 30
